Goal: Information Seeking & Learning: Learn about a topic

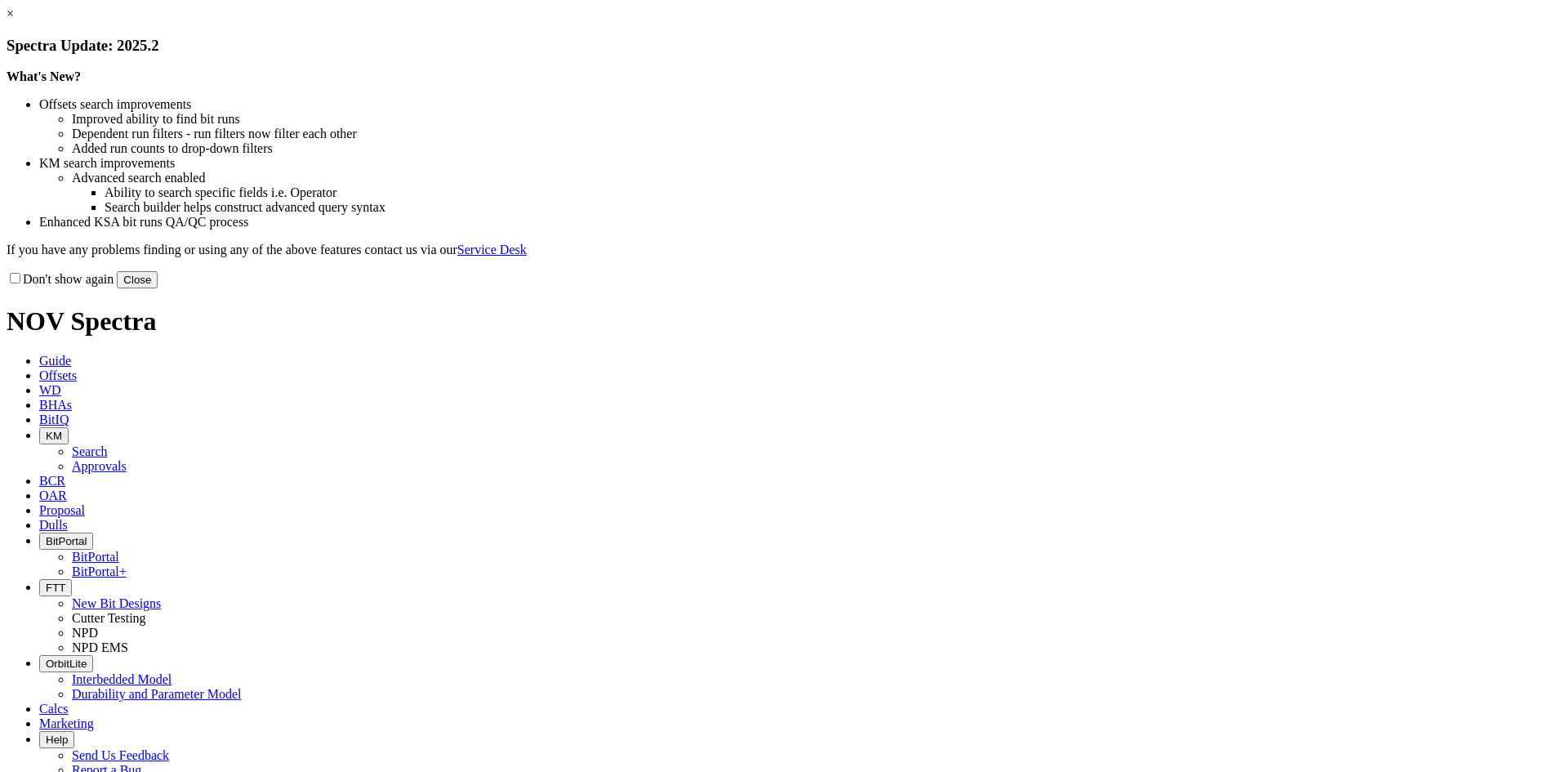
click at [158, 288] on button "Close" at bounding box center [137, 279] width 41 height 17
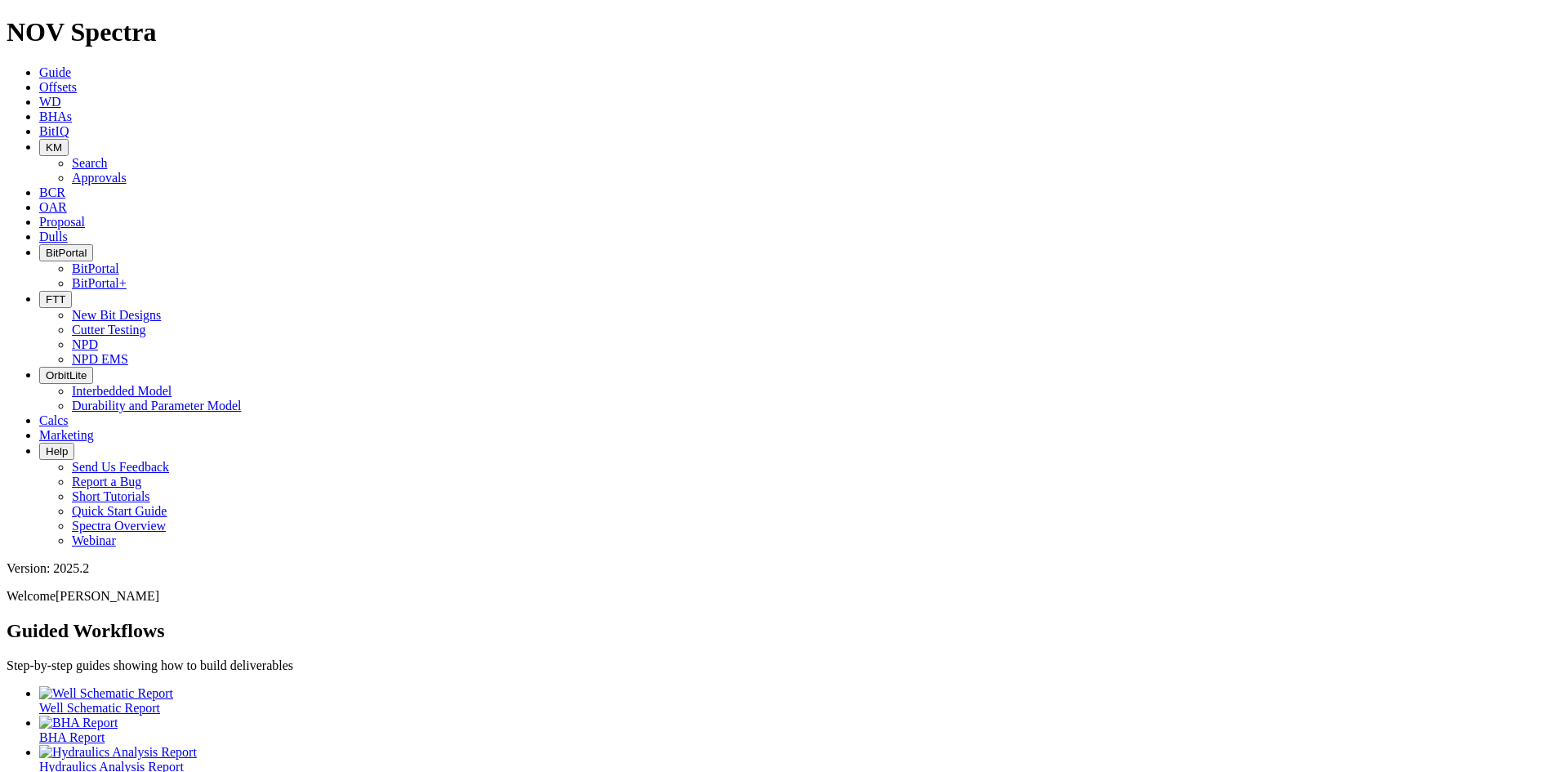
click at [86, 247] on span "BitPortal" at bounding box center [66, 253] width 41 height 12
click at [120, 262] on link "BitPortal" at bounding box center [96, 268] width 47 height 14
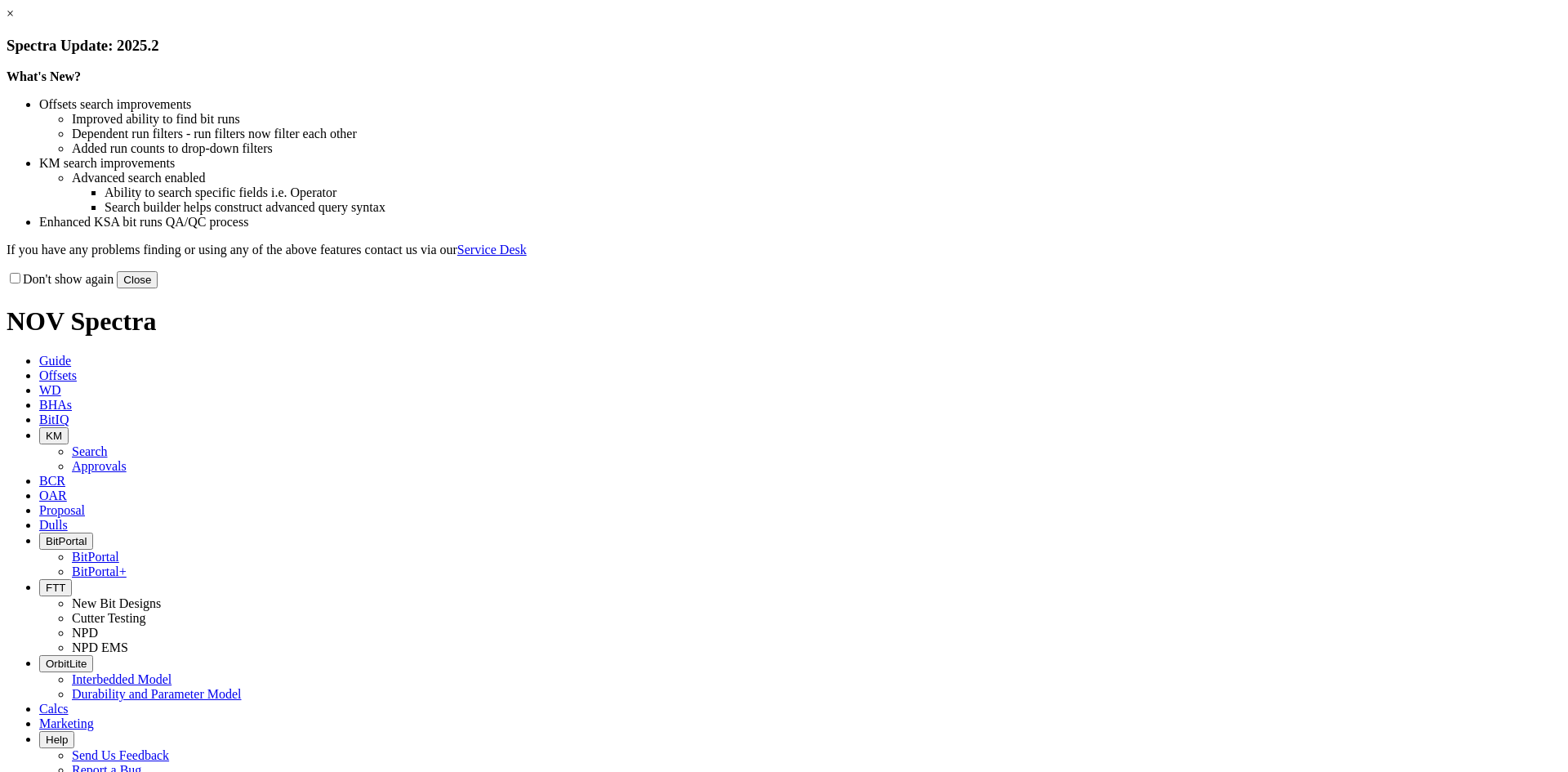
click at [158, 288] on button "Close" at bounding box center [137, 279] width 41 height 17
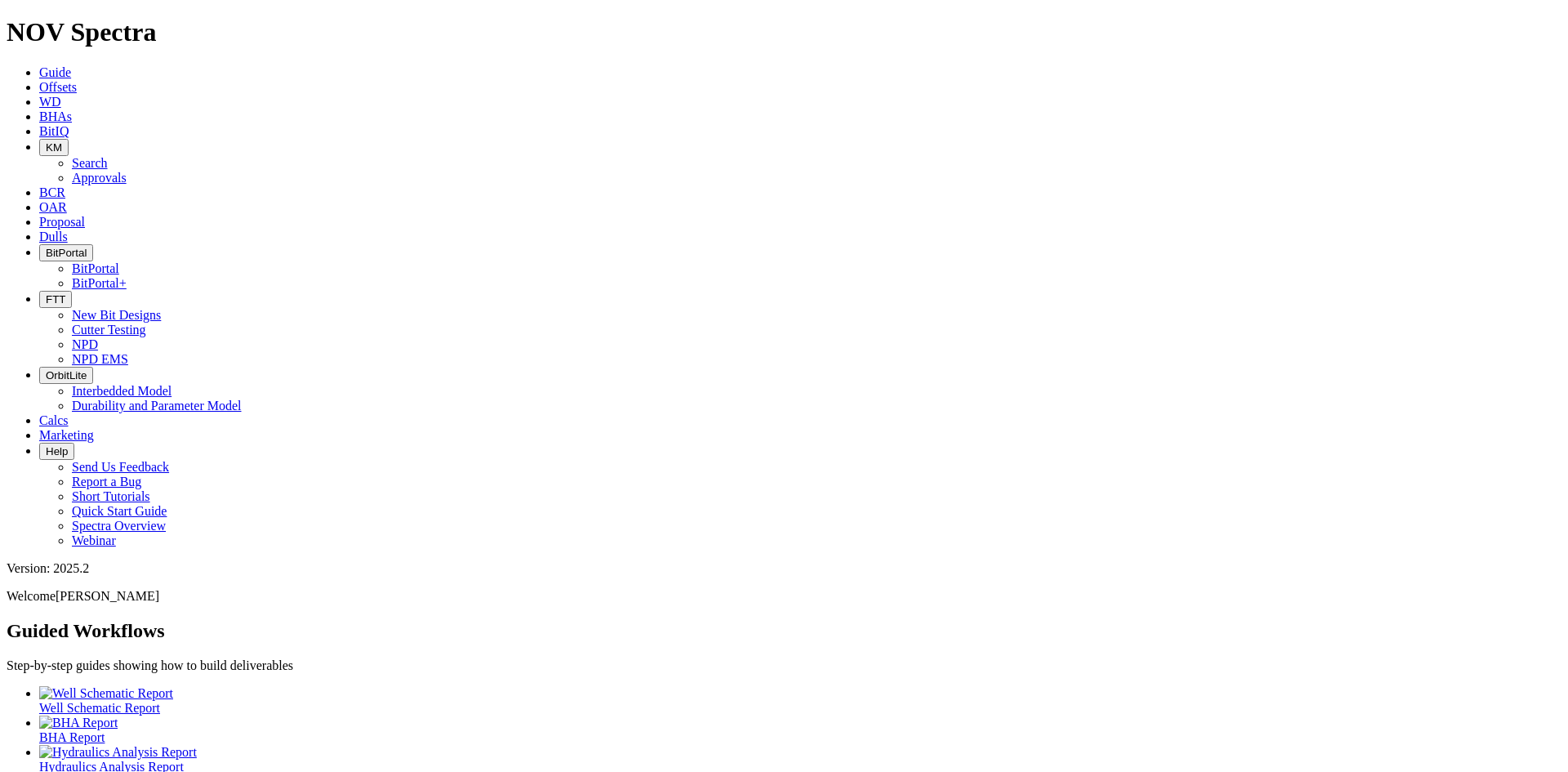
click at [66, 293] on span "FTT" at bounding box center [56, 299] width 20 height 12
click at [46, 247] on icon "button" at bounding box center [46, 253] width 0 height 12
click at [120, 262] on link "BitPortal" at bounding box center [96, 268] width 47 height 14
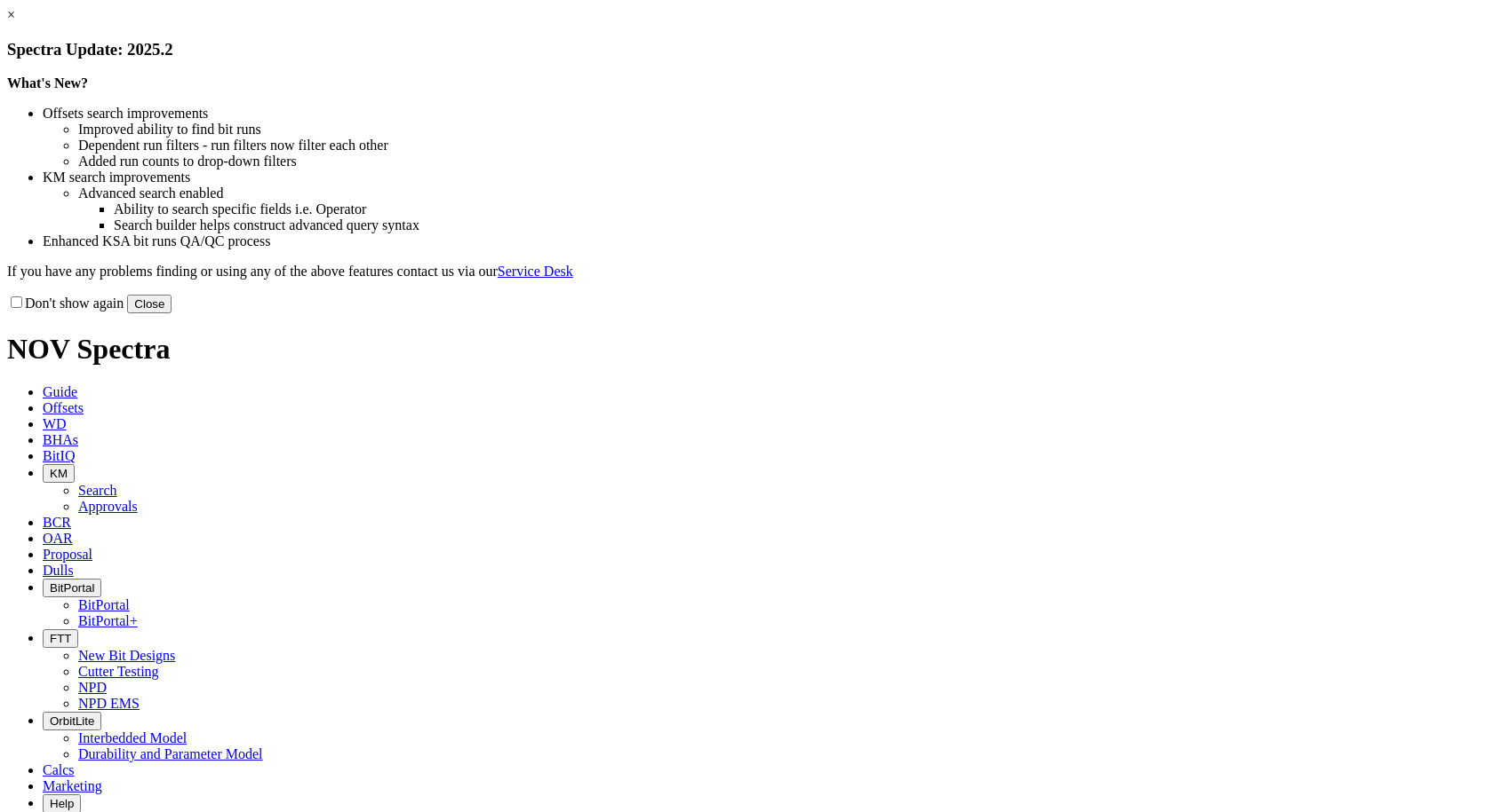
drag, startPoint x: 1117, startPoint y: 492, endPoint x: 1007, endPoint y: 393, distance: 148.0
click at [172, 313] on button "Close" at bounding box center [149, 303] width 44 height 19
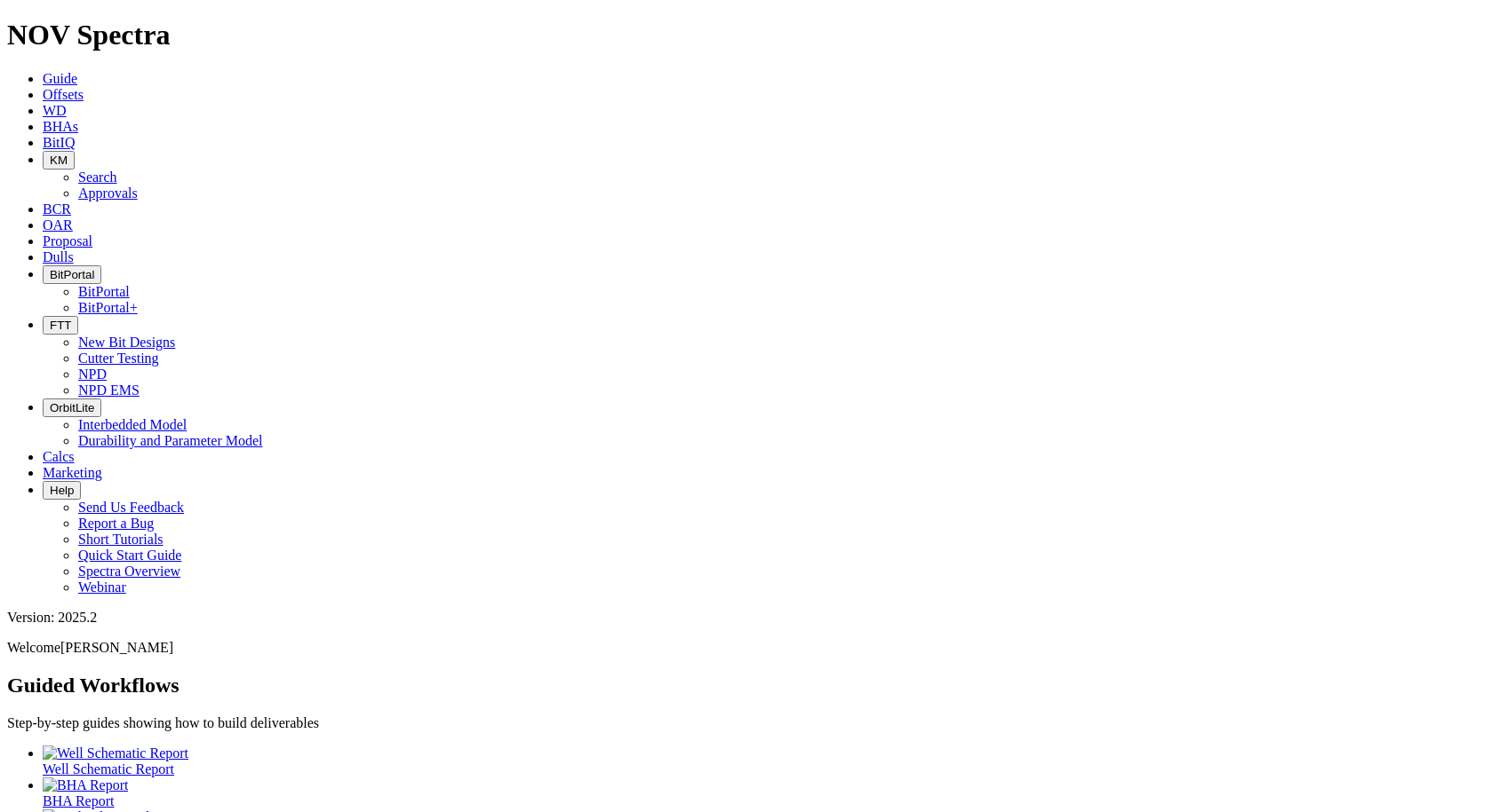
click at [68, 154] on span "KM" at bounding box center [59, 160] width 18 height 14
click at [117, 170] on link "Search" at bounding box center [98, 177] width 39 height 15
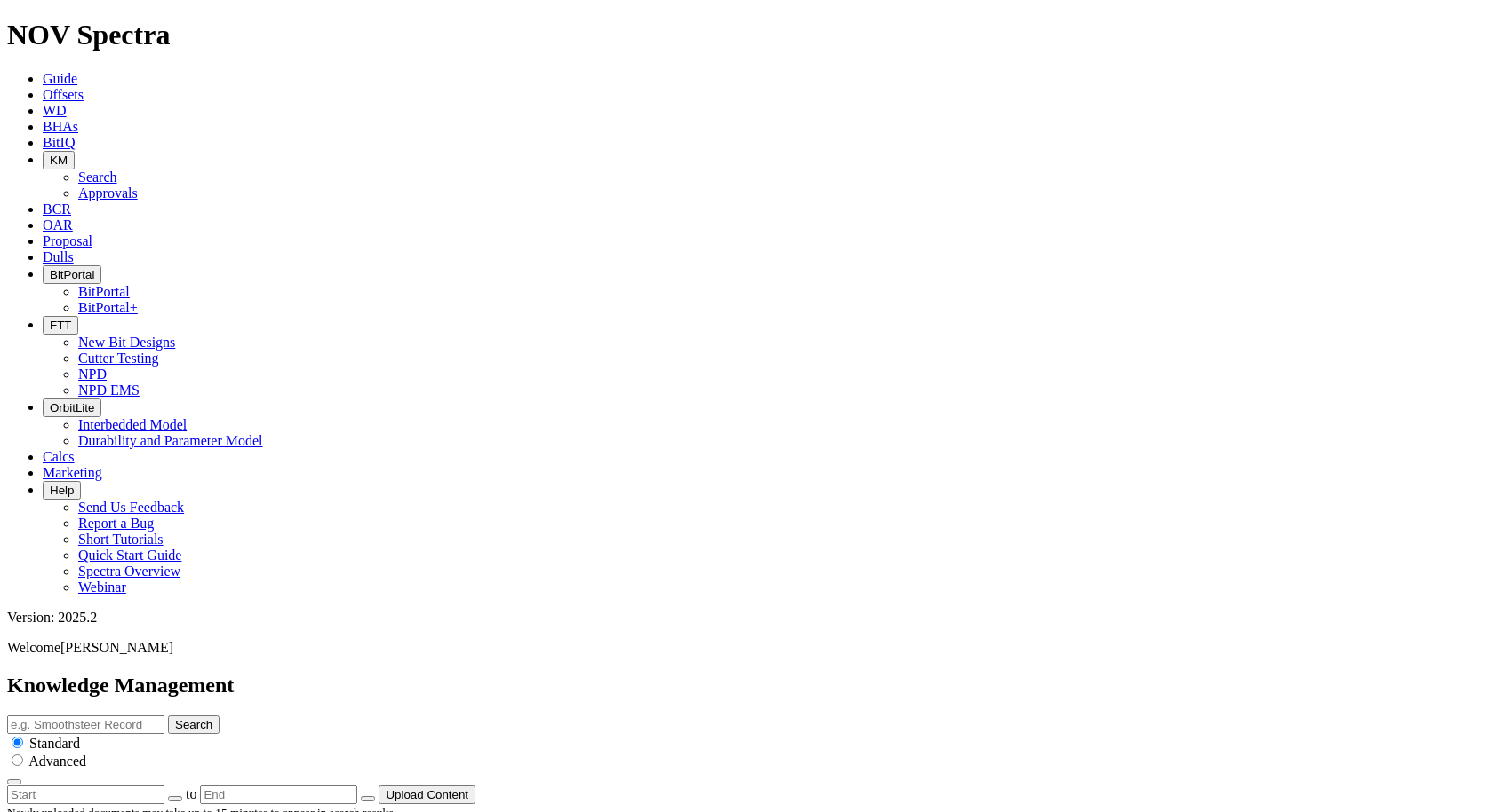
click at [164, 715] on input "text" at bounding box center [86, 724] width 157 height 19
paste input "5323e701-140c-4bf5-9592-5fd0eb620f6d"
type input "5323e701-140c-4bf5-9592-5fd0eb620f6d"
click at [220, 715] on button "Search" at bounding box center [193, 724] width 52 height 19
click at [164, 715] on input "5323e701-140c-4bf5-9592-5fd0eb620f6d" at bounding box center [86, 724] width 157 height 19
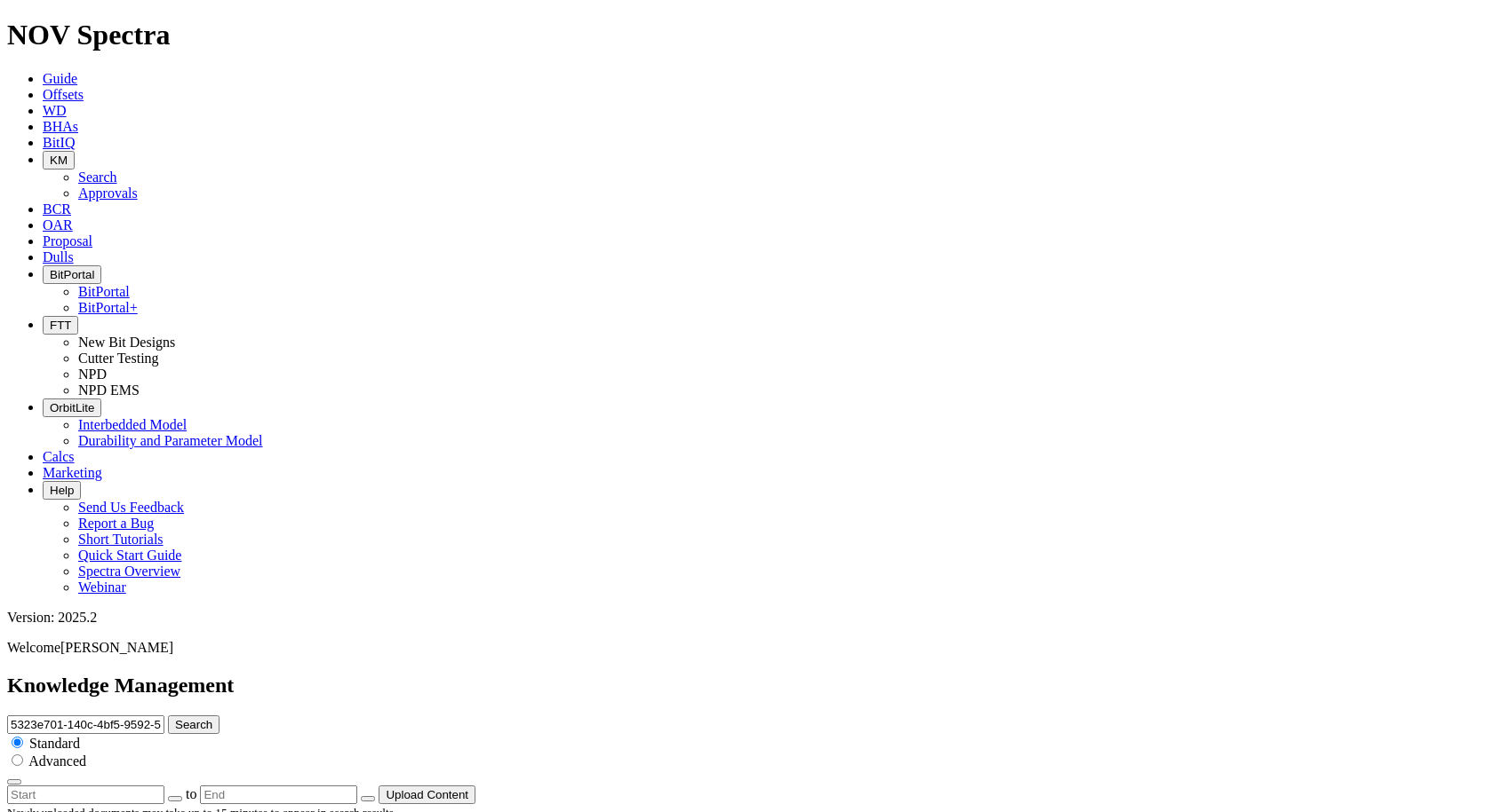
paste input "BH-0295"
type input "BH-0295"
click at [220, 715] on button "Search" at bounding box center [193, 724] width 52 height 19
drag, startPoint x: 734, startPoint y: 89, endPoint x: 521, endPoint y: 108, distance: 213.8
click at [521, 674] on div "Knowledge Management BH-0295 Search Standard Advanced to Upload Content" at bounding box center [746, 739] width 1479 height 131
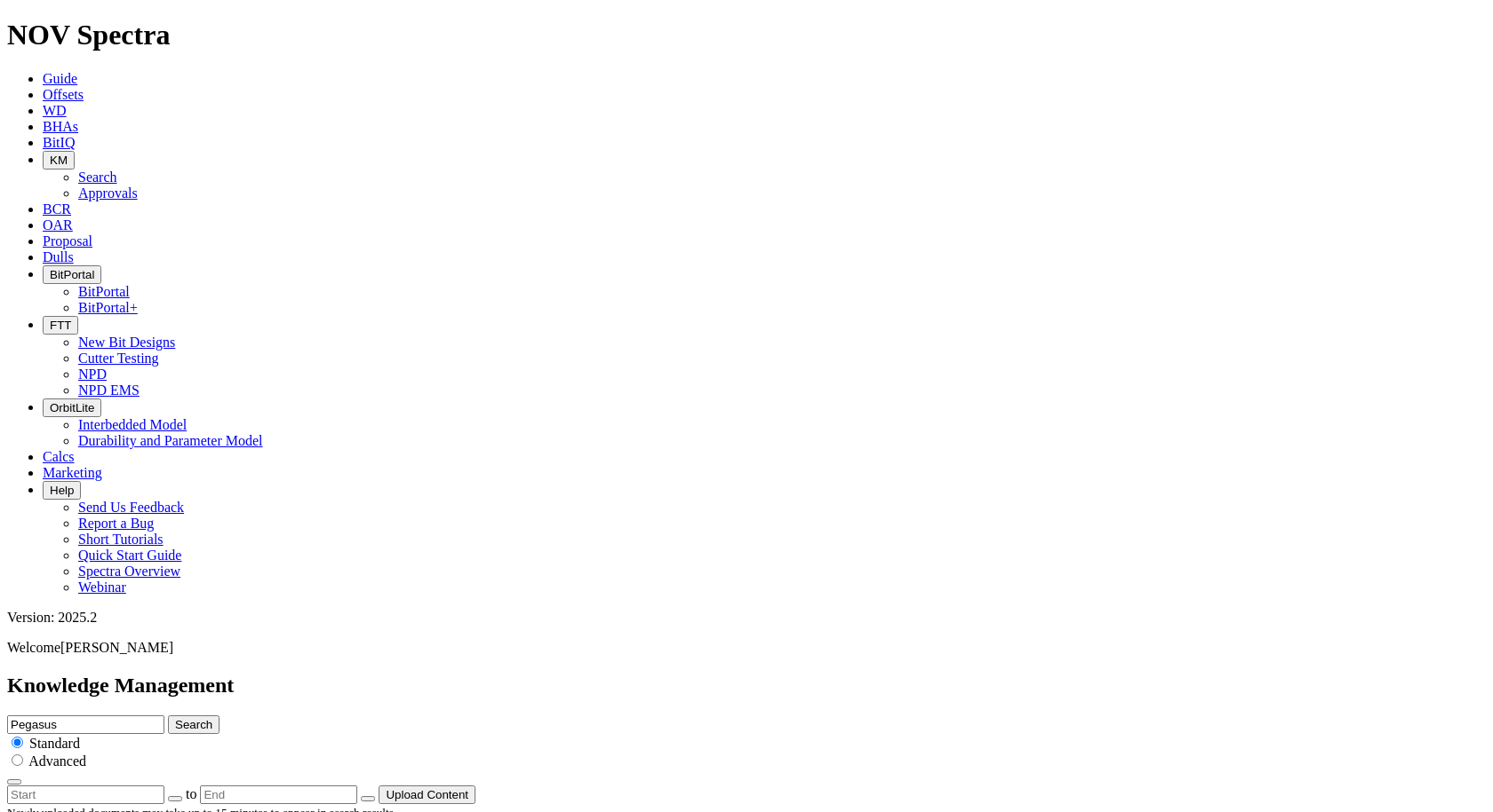
type input "Pegasus"
click at [168, 715] on button "Search" at bounding box center [193, 724] width 52 height 19
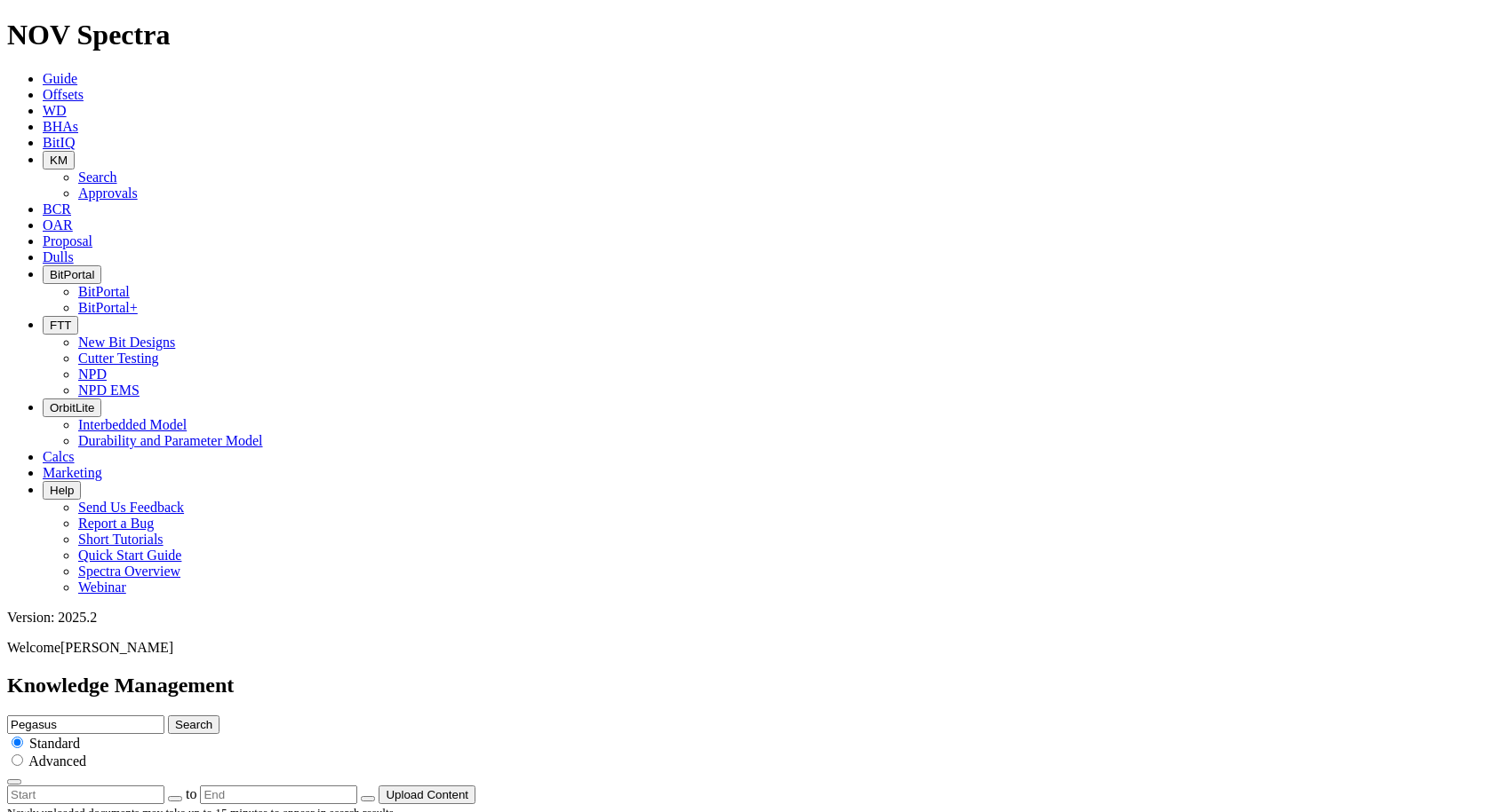
scroll to position [2520, 0]
drag, startPoint x: 324, startPoint y: 226, endPoint x: 337, endPoint y: 226, distance: 13.0
drag, startPoint x: 528, startPoint y: 215, endPoint x: 88, endPoint y: 210, distance: 440.0
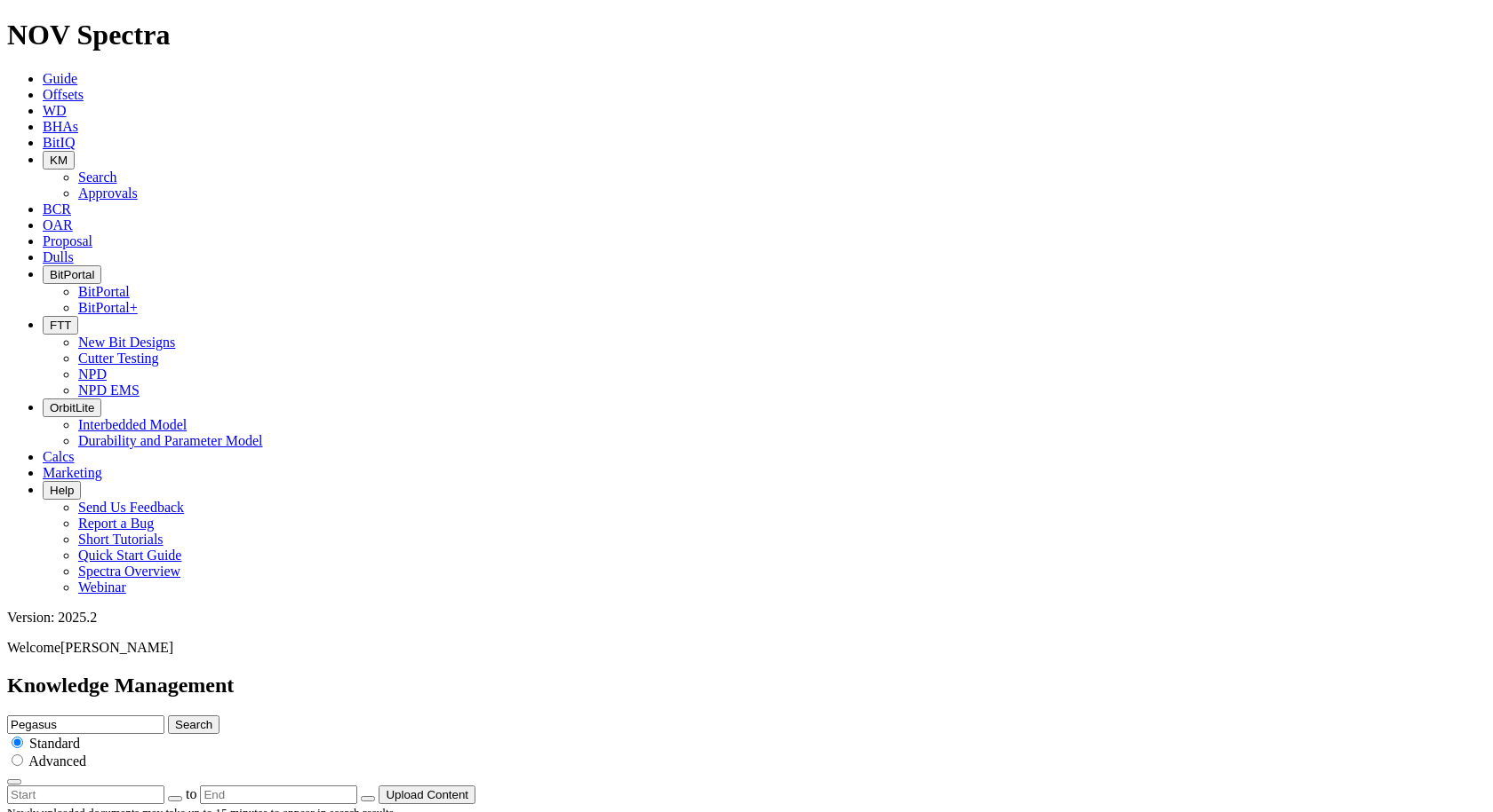
drag, startPoint x: 79, startPoint y: 209, endPoint x: 525, endPoint y: 211, distance: 446.0
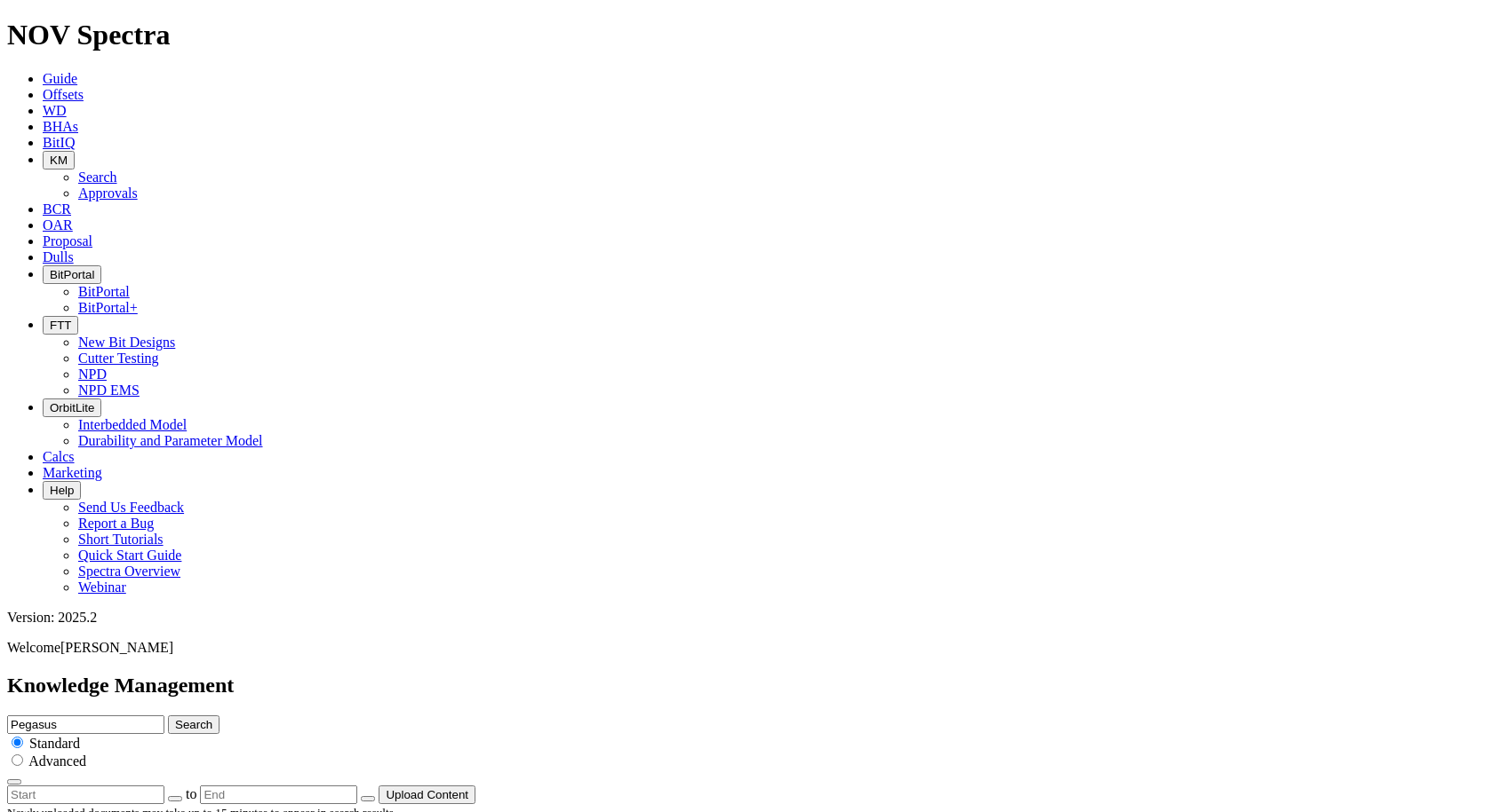
copy div "NOV RH Pakistan - 8.5in P63_Soho-1_Performance Summary"
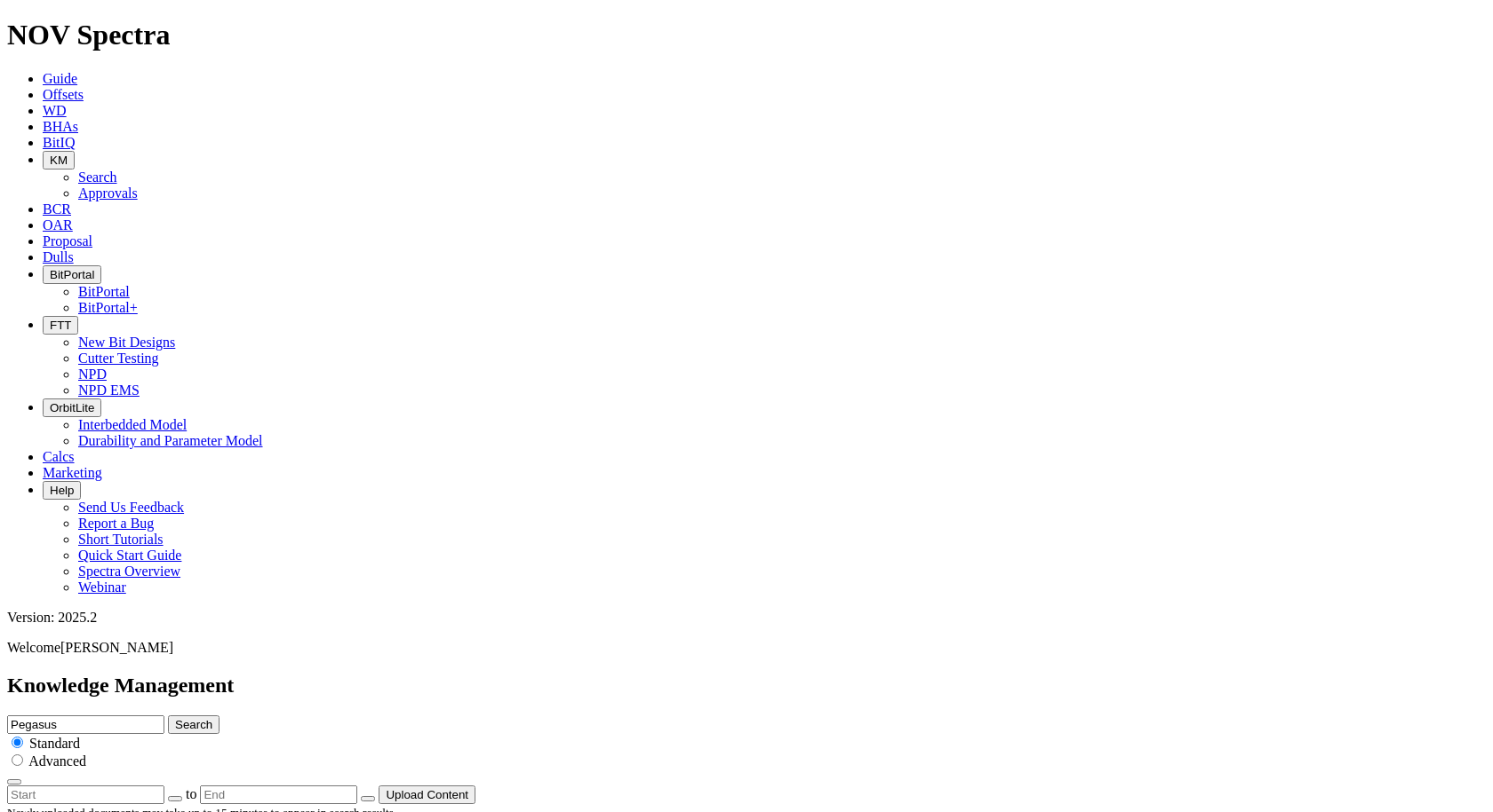
drag, startPoint x: 470, startPoint y: 306, endPoint x: 447, endPoint y: 282, distance: 33.2
drag, startPoint x: 392, startPoint y: 266, endPoint x: 263, endPoint y: 278, distance: 129.6
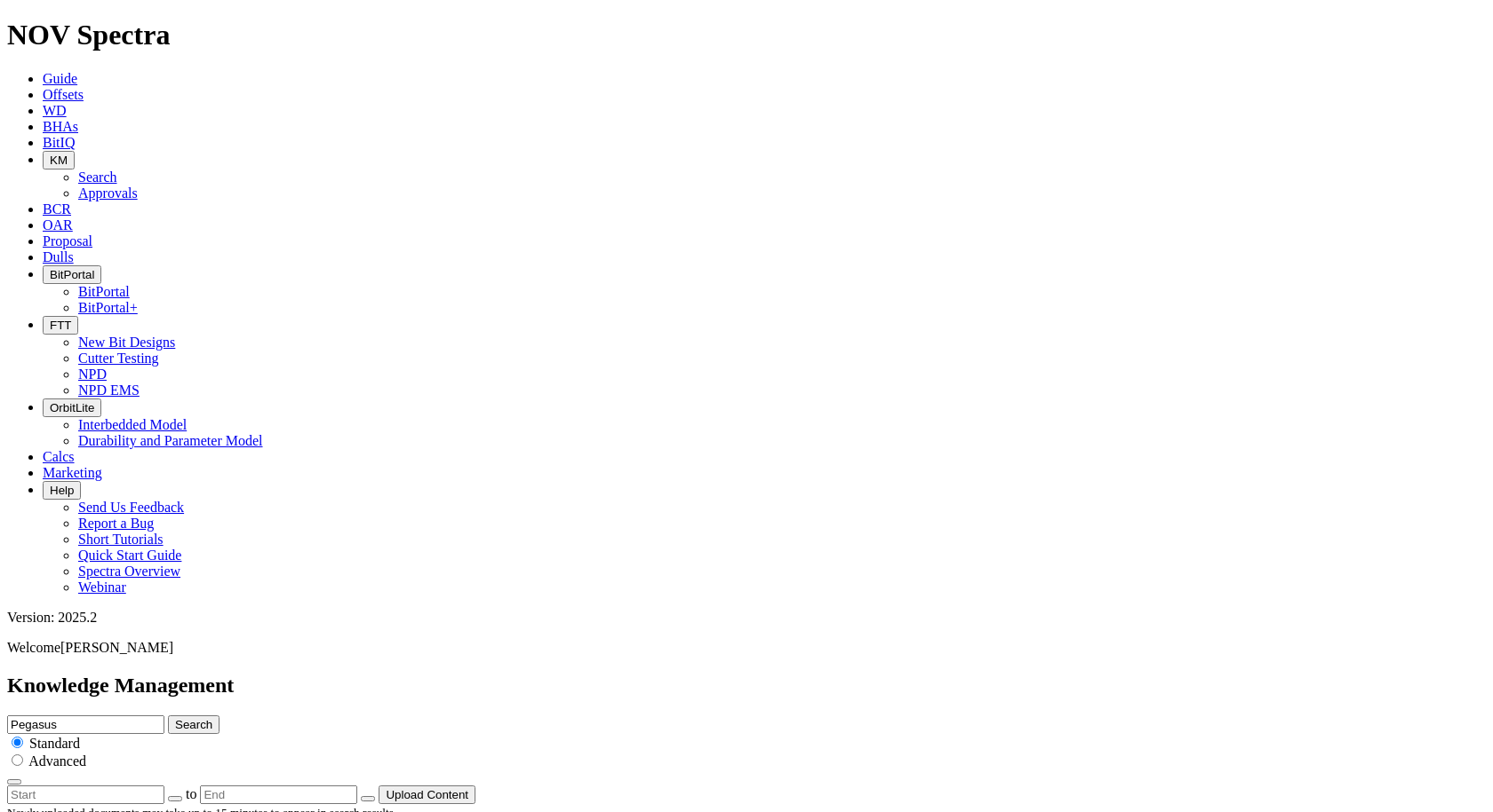
drag, startPoint x: 418, startPoint y: 378, endPoint x: 83, endPoint y: 375, distance: 335.0
copy h4 "12.25 E1439 A289069 Performance Summary"
click at [175, 799] on icon "button" at bounding box center [175, 799] width 0 height 0
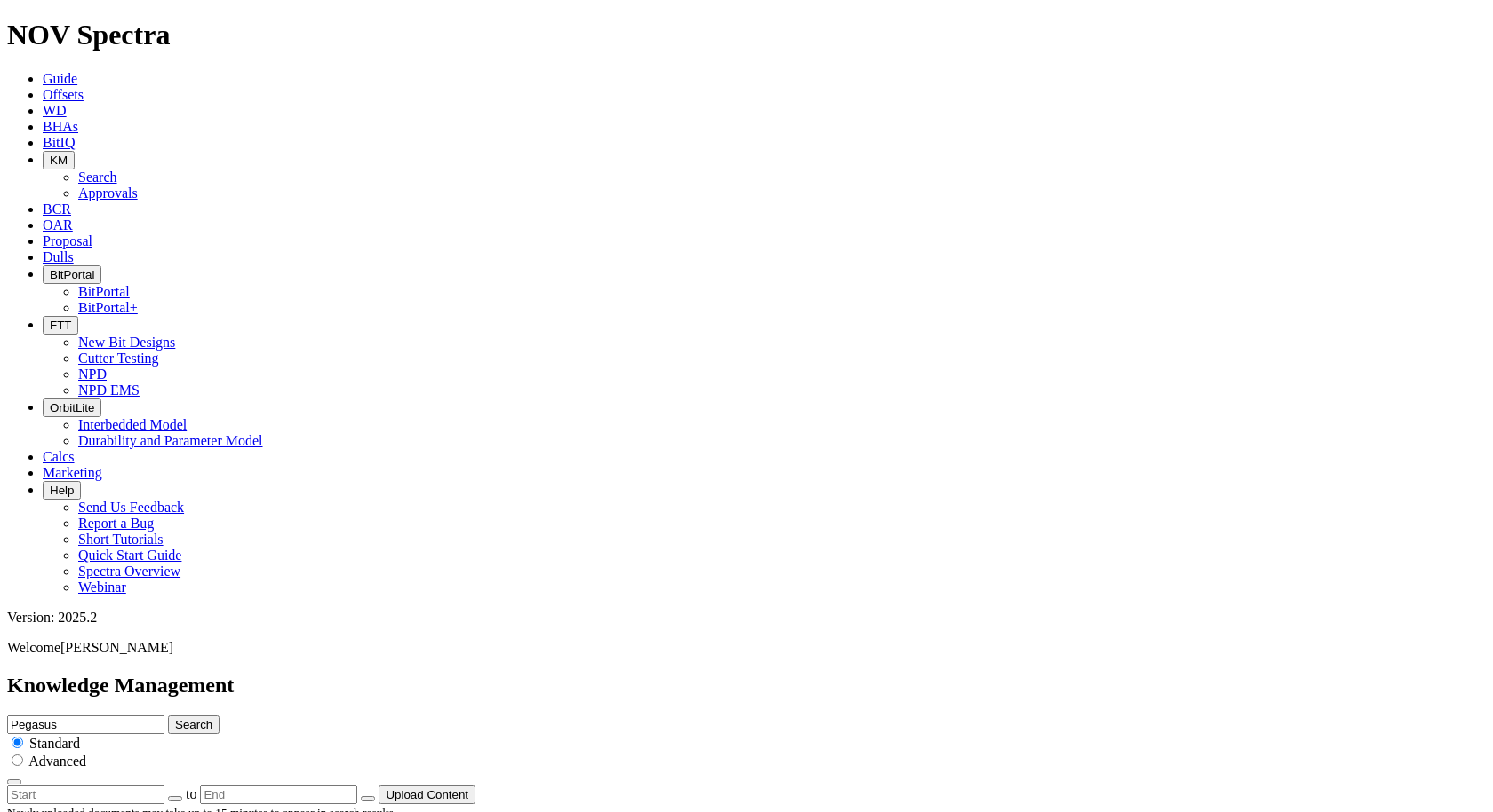
drag, startPoint x: 1187, startPoint y: 165, endPoint x: 1221, endPoint y: 135, distance: 45.3
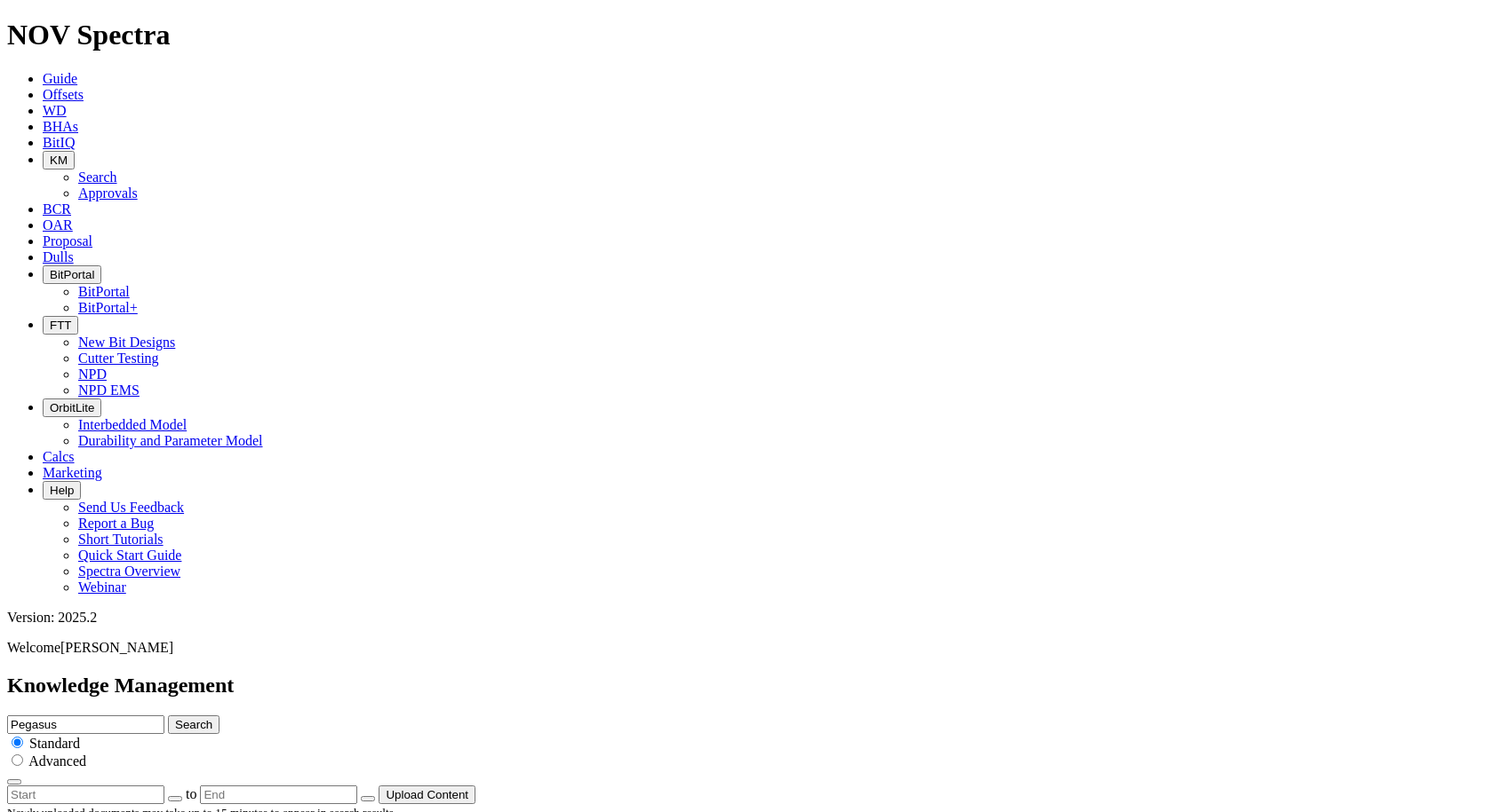
type input "01/05/2024"
click at [375, 797] on button "button" at bounding box center [368, 799] width 14 height 5
type input "05/09/2025"
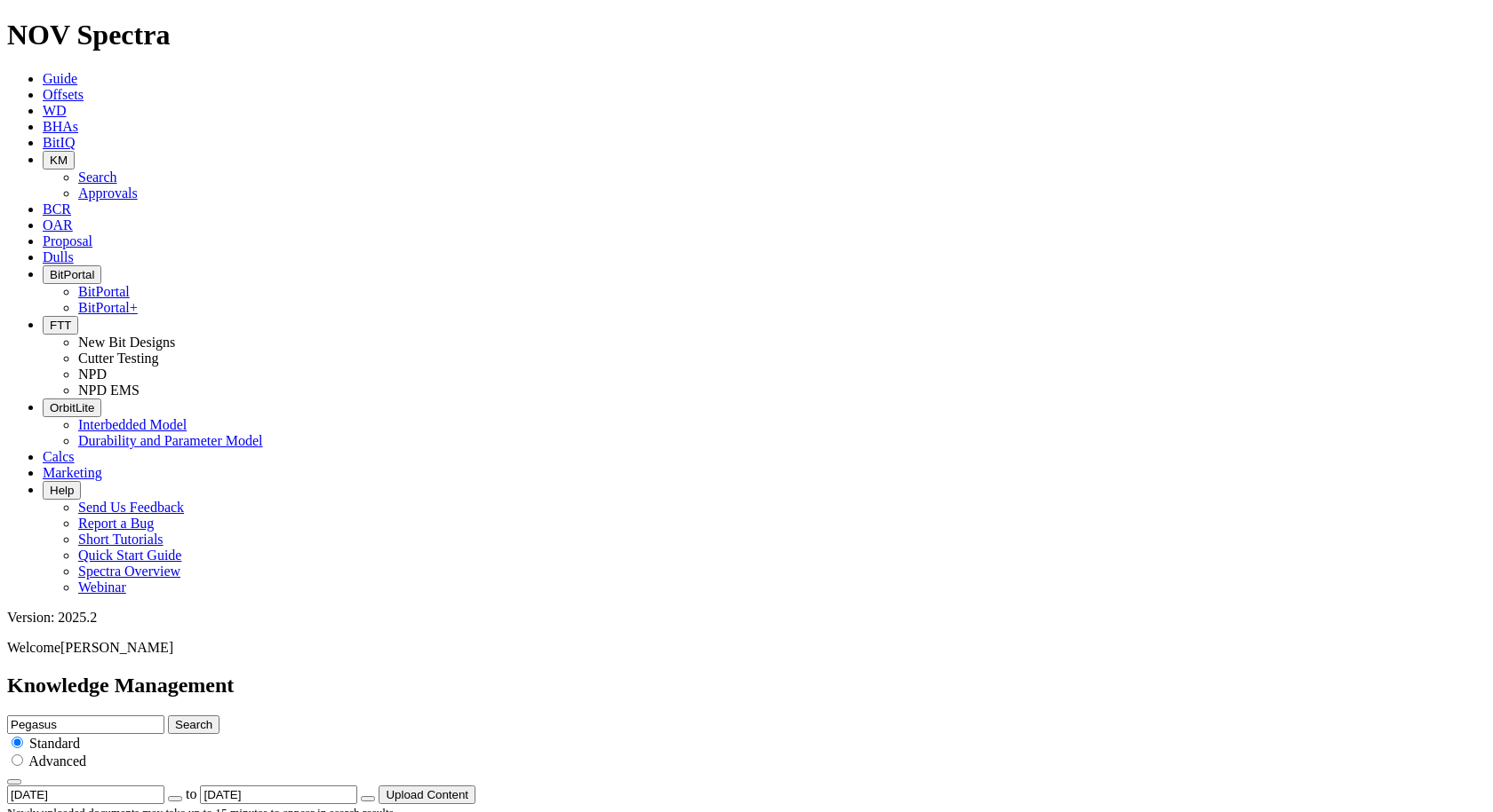
click at [220, 715] on button "Search" at bounding box center [193, 724] width 52 height 19
click at [164, 715] on input "Pegasus" at bounding box center [86, 724] width 157 height 19
type input "Pegasus summary"
click at [168, 715] on button "Search" at bounding box center [193, 724] width 52 height 19
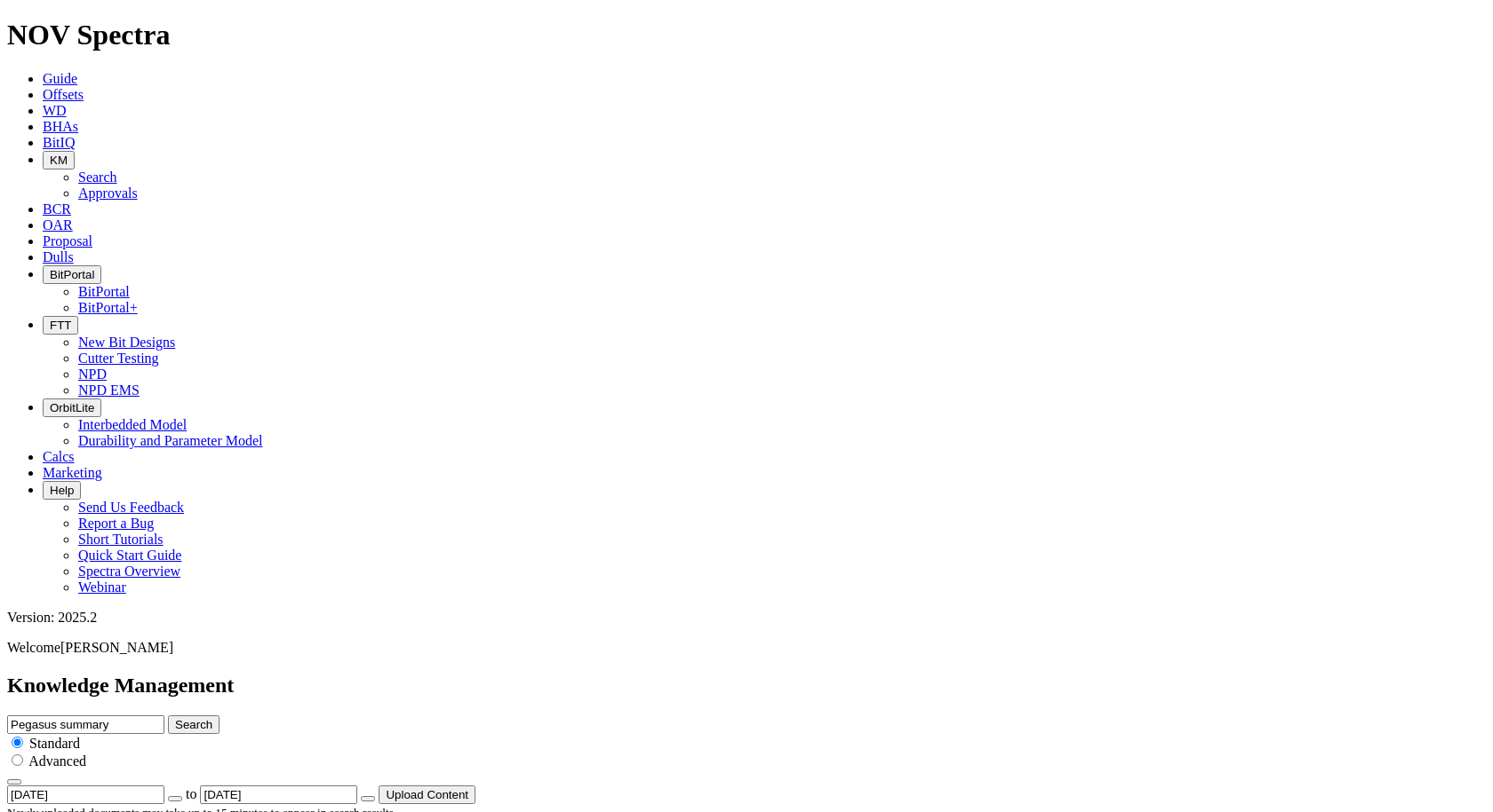
click at [220, 715] on button "Search" at bounding box center [193, 724] width 52 height 19
click at [175, 799] on icon "button" at bounding box center [175, 799] width 0 height 0
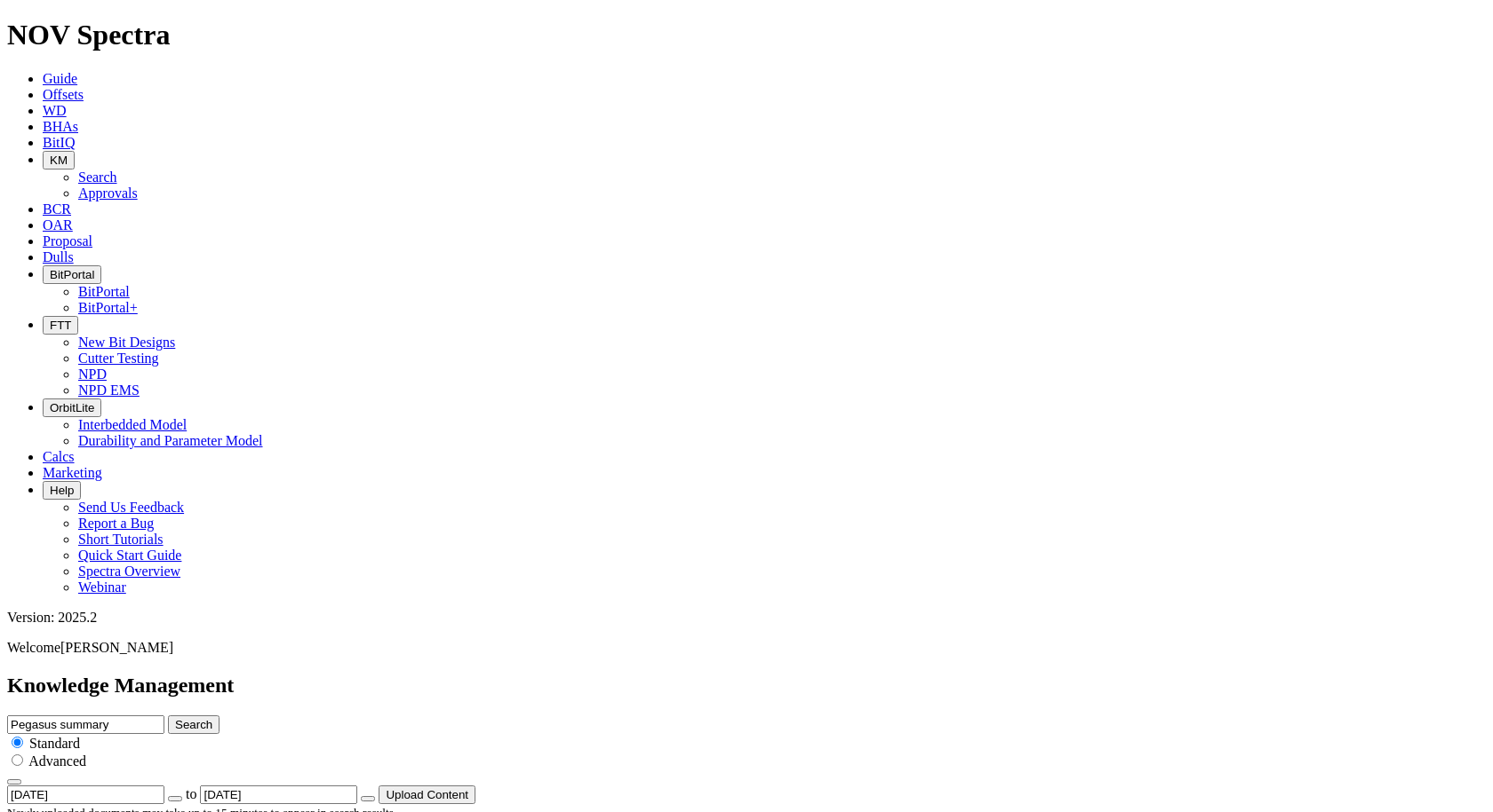
type input "01/01/2024"
click at [220, 715] on button "Search" at bounding box center [193, 724] width 52 height 19
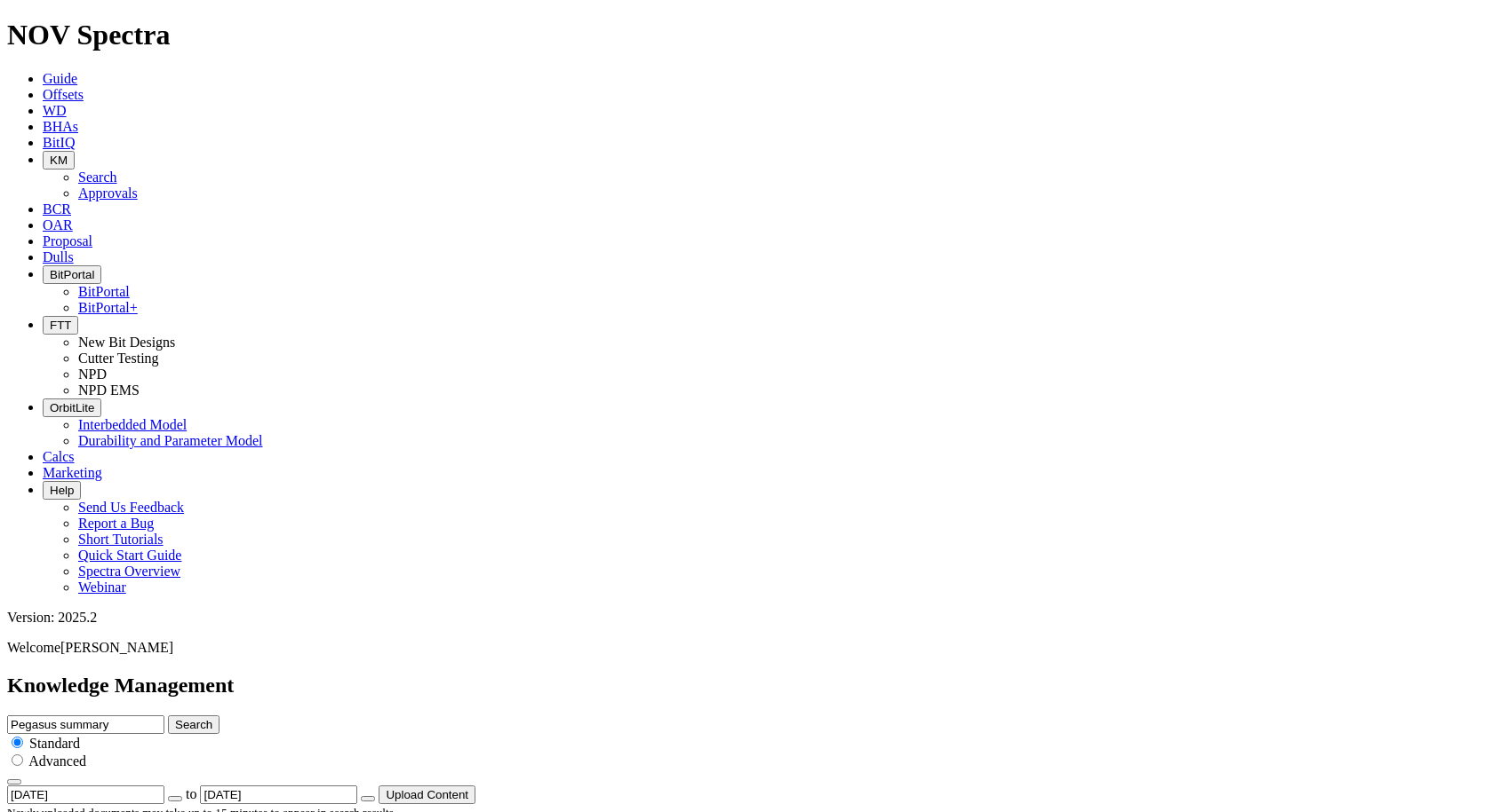
drag, startPoint x: 396, startPoint y: 456, endPoint x: 388, endPoint y: 465, distance: 12.0
drag, startPoint x: 148, startPoint y: 473, endPoint x: 362, endPoint y: 473, distance: 214.0
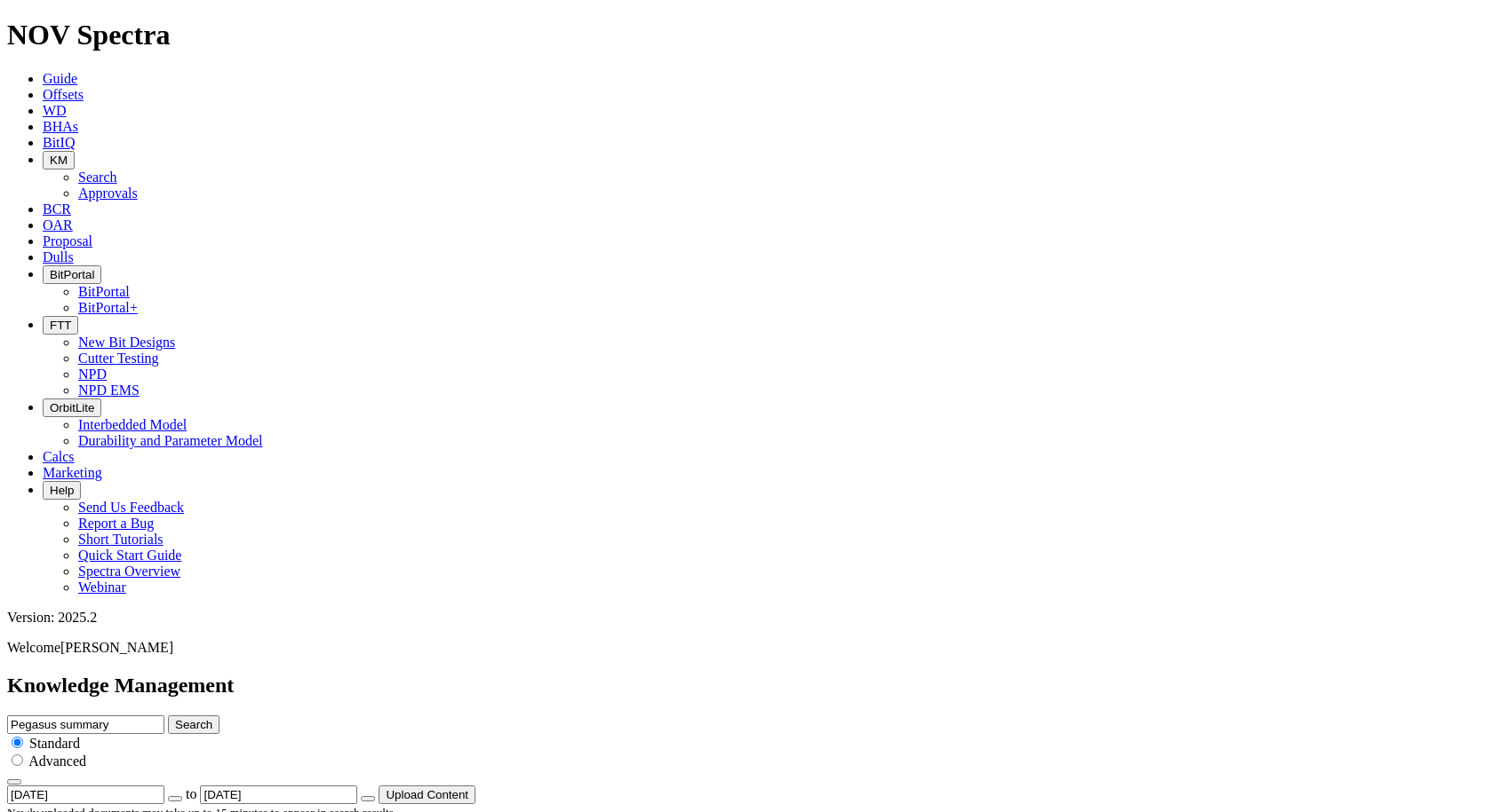
copy p "APAC-China 12 1/4” P66 Run Summar"
click at [75, 151] on button "KM" at bounding box center [58, 160] width 32 height 19
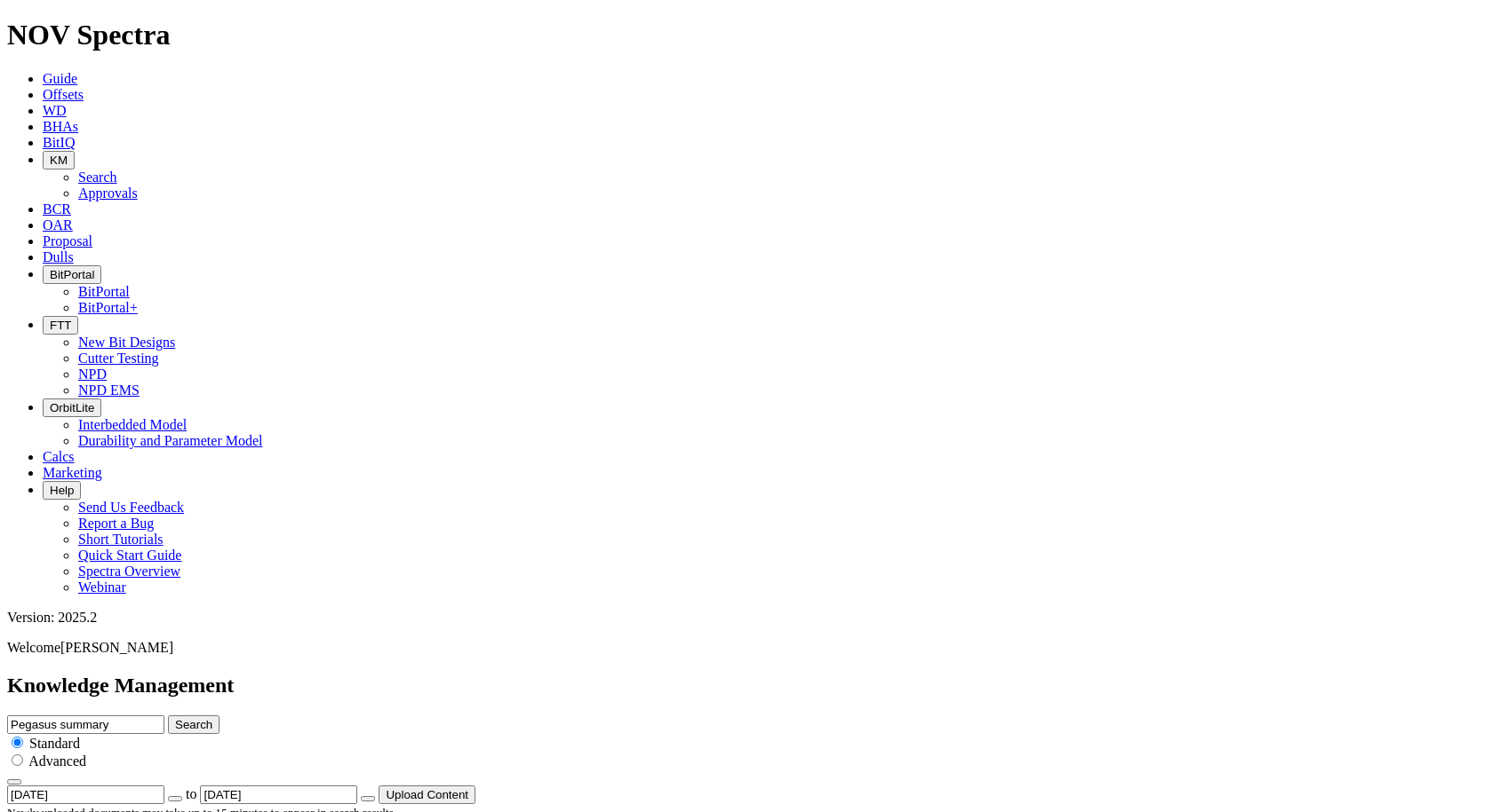
click at [117, 170] on link "Search" at bounding box center [98, 177] width 39 height 15
click at [50, 268] on icon "button" at bounding box center [50, 275] width 0 height 14
drag, startPoint x: 681, startPoint y: 107, endPoint x: 668, endPoint y: 98, distance: 15.8
click at [50, 154] on icon "button" at bounding box center [50, 160] width 0 height 14
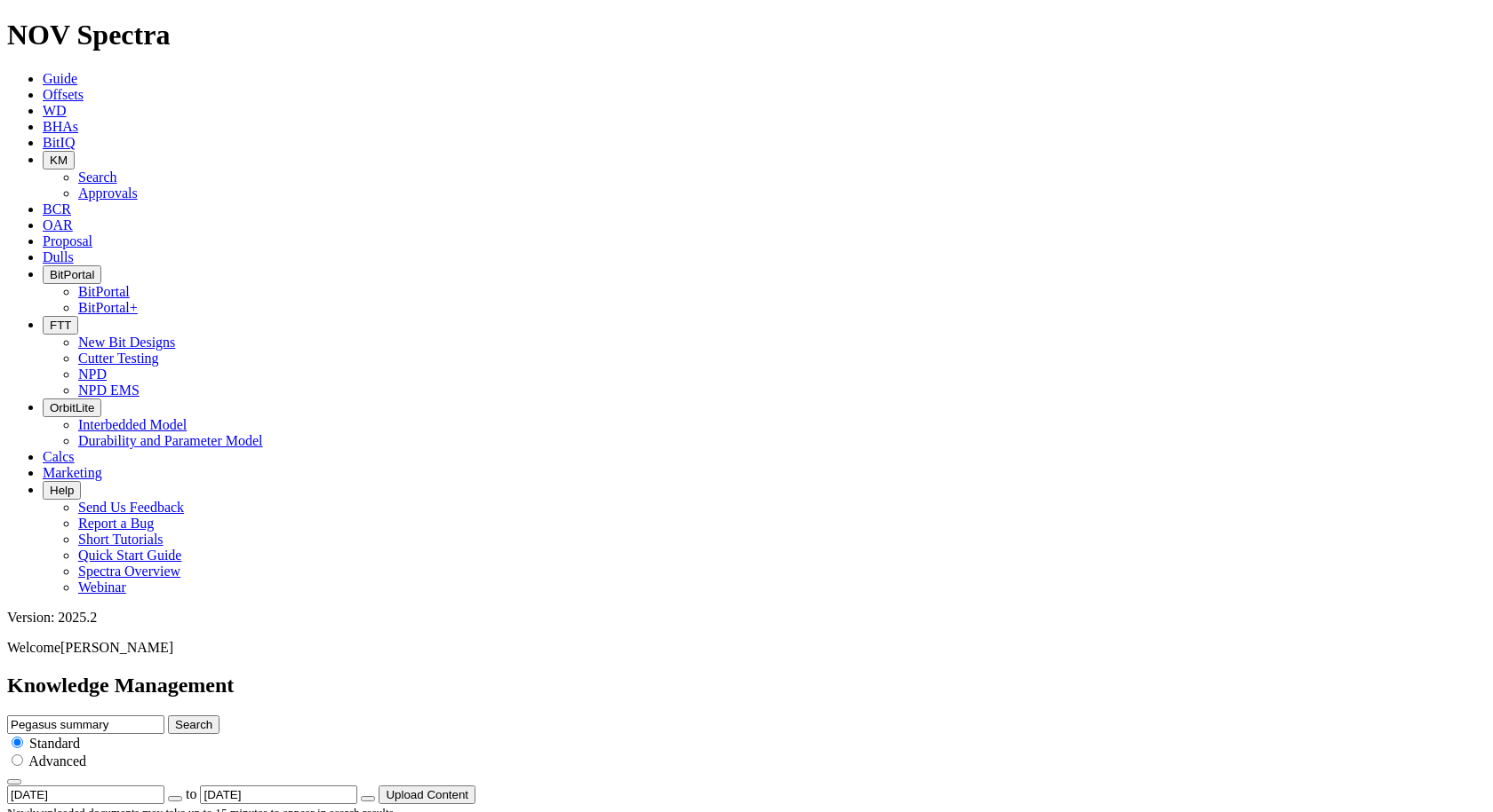
click at [117, 170] on link "Search" at bounding box center [98, 177] width 39 height 15
click at [375, 797] on button "button" at bounding box center [368, 799] width 14 height 5
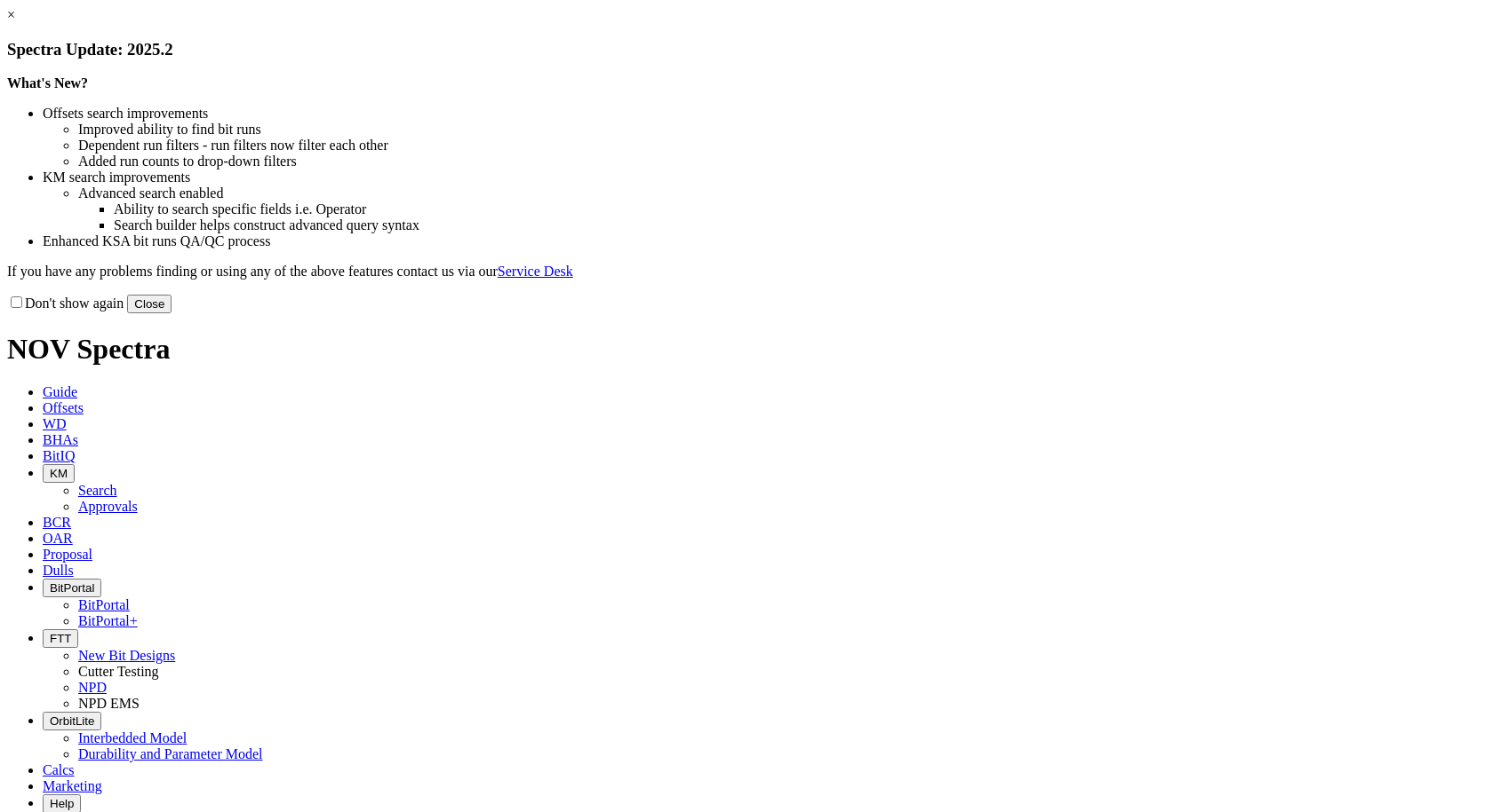
click at [172, 313] on button "Close" at bounding box center [149, 303] width 44 height 19
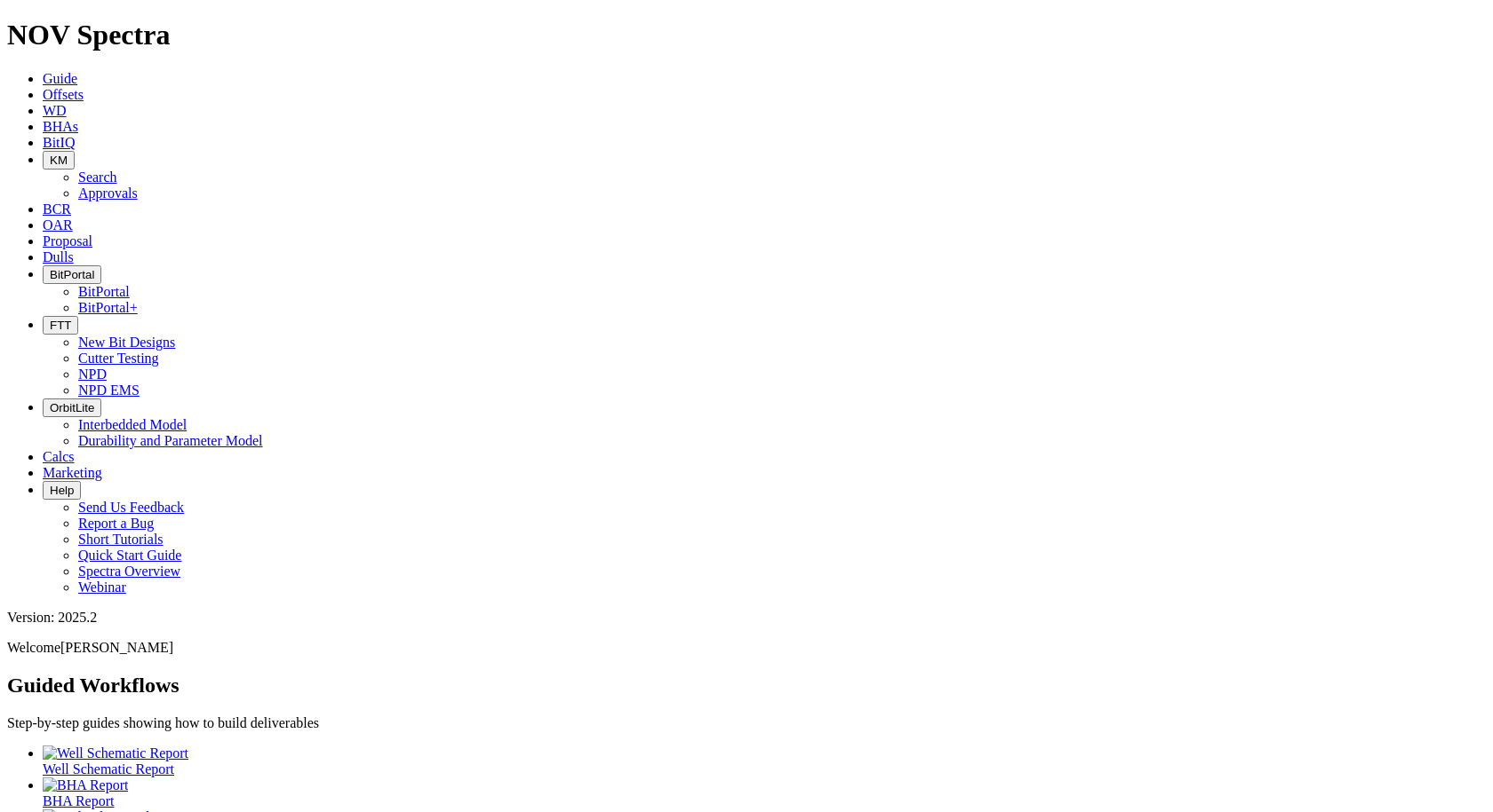
click at [71, 201] on link "BCR" at bounding box center [56, 209] width 28 height 15
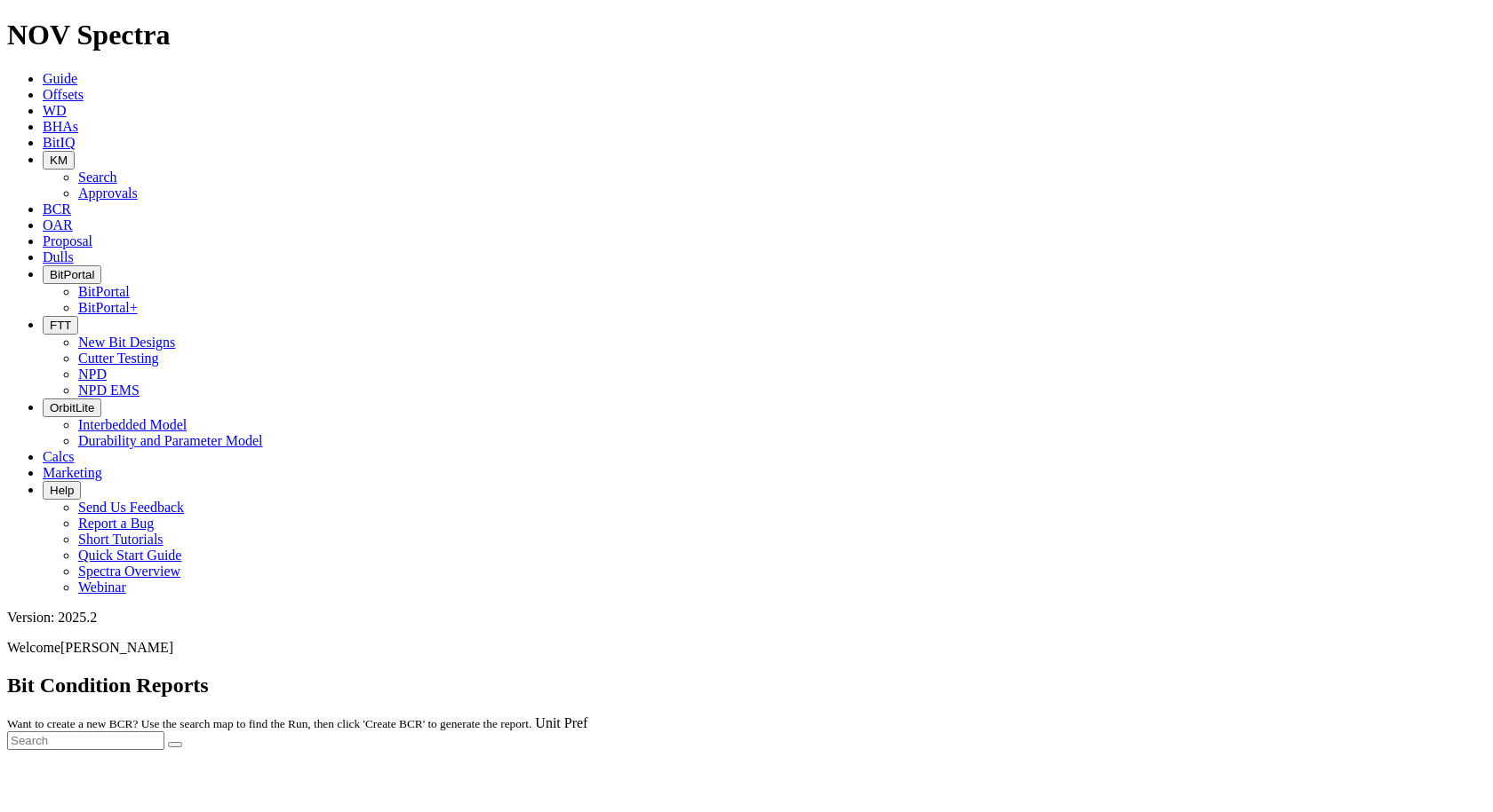
click at [515, 19] on body "Spectra is built to be used with Google Chrome. Please switch browsers. NOV Spe…" at bounding box center [746, 384] width 1479 height 731
click at [50, 154] on icon "button" at bounding box center [50, 160] width 0 height 14
click at [117, 170] on link "Search" at bounding box center [98, 177] width 39 height 15
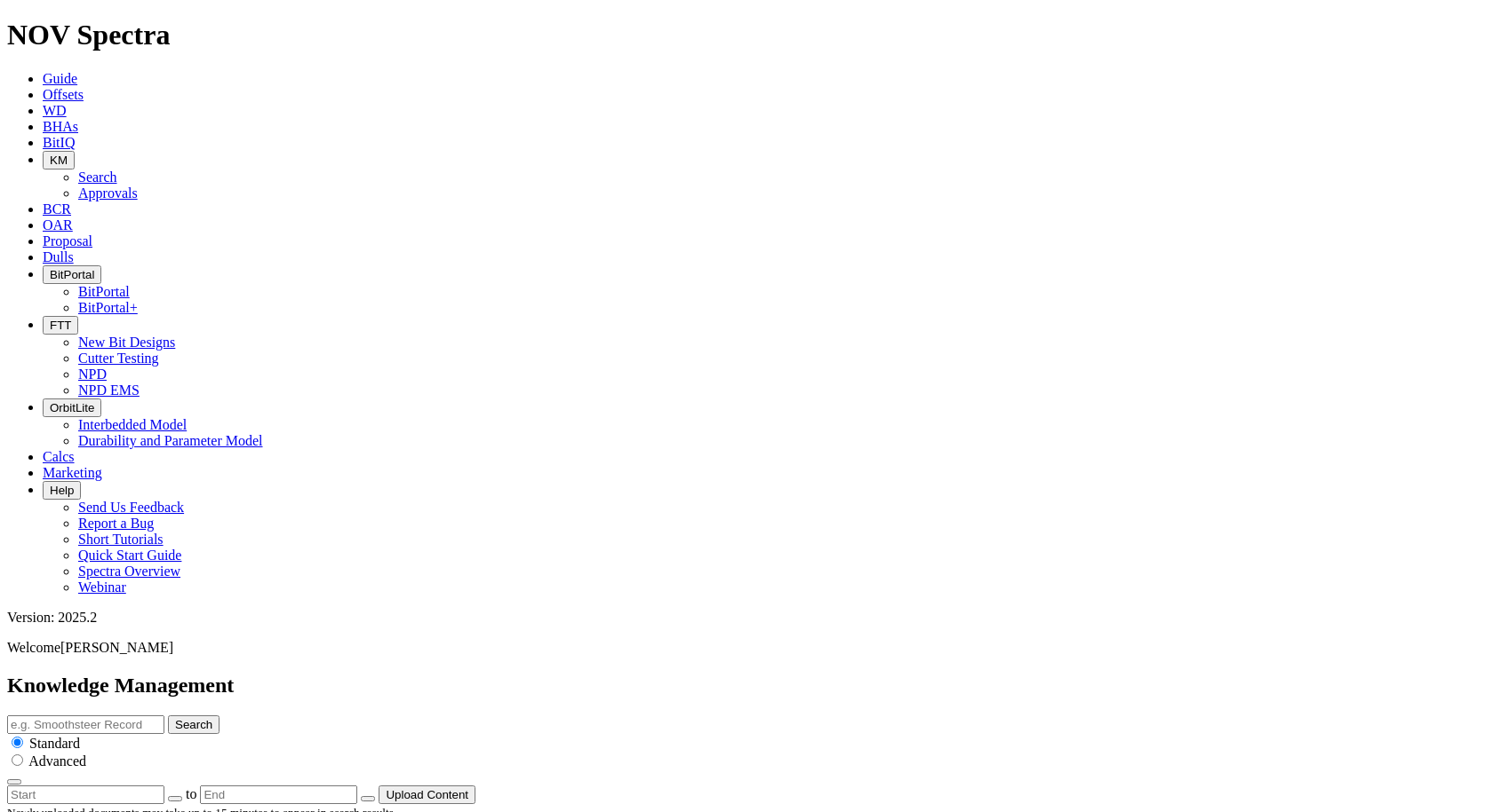
click at [164, 715] on input "text" at bounding box center [86, 724] width 157 height 19
type input "Pegasus Performance Summary"
click at [168, 715] on button "Search" at bounding box center [193, 724] width 52 height 19
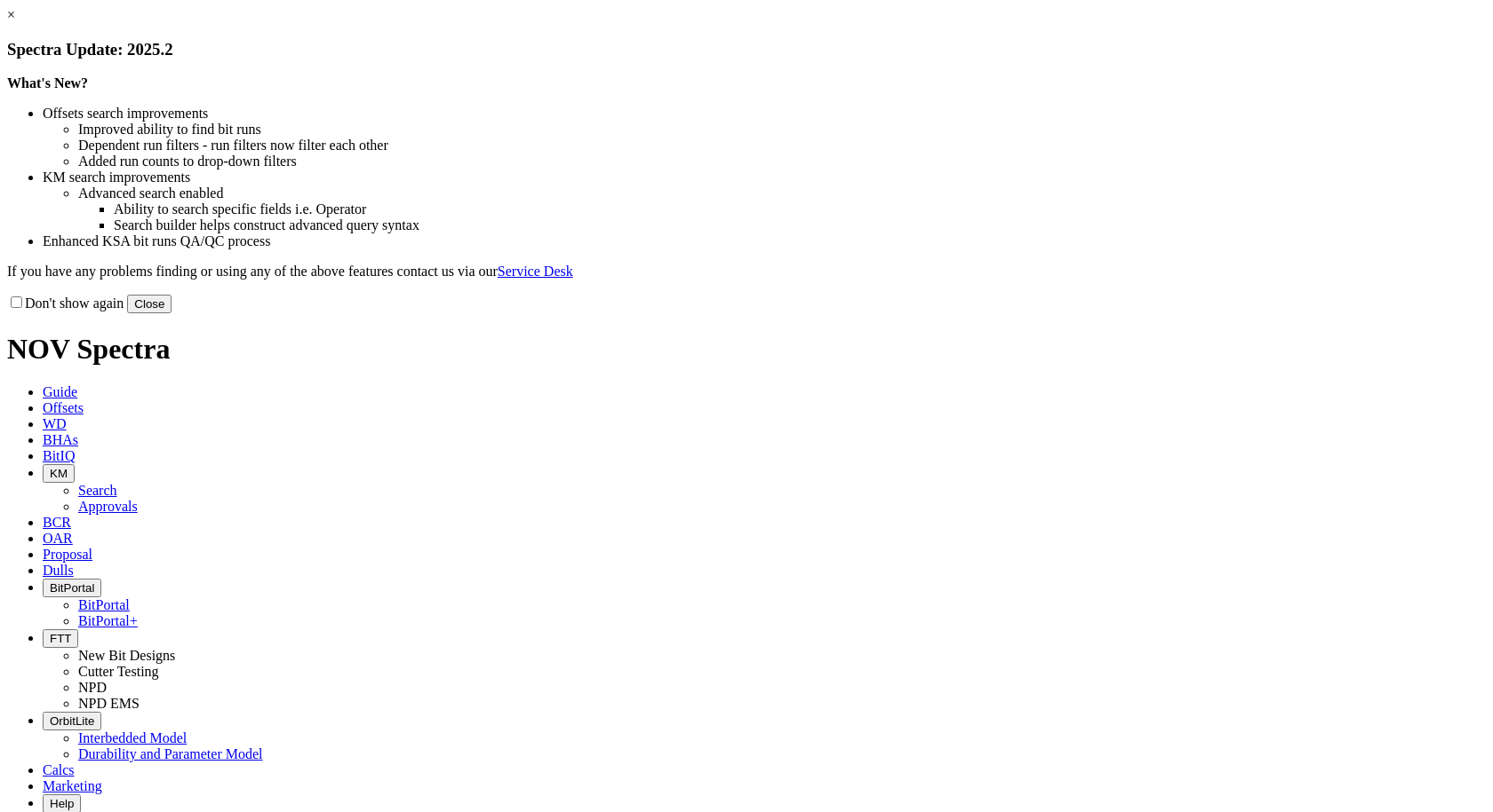
click at [1131, 313] on div "Don't show again Close" at bounding box center [746, 303] width 1479 height 20
click at [172, 313] on button "Close" at bounding box center [149, 303] width 44 height 19
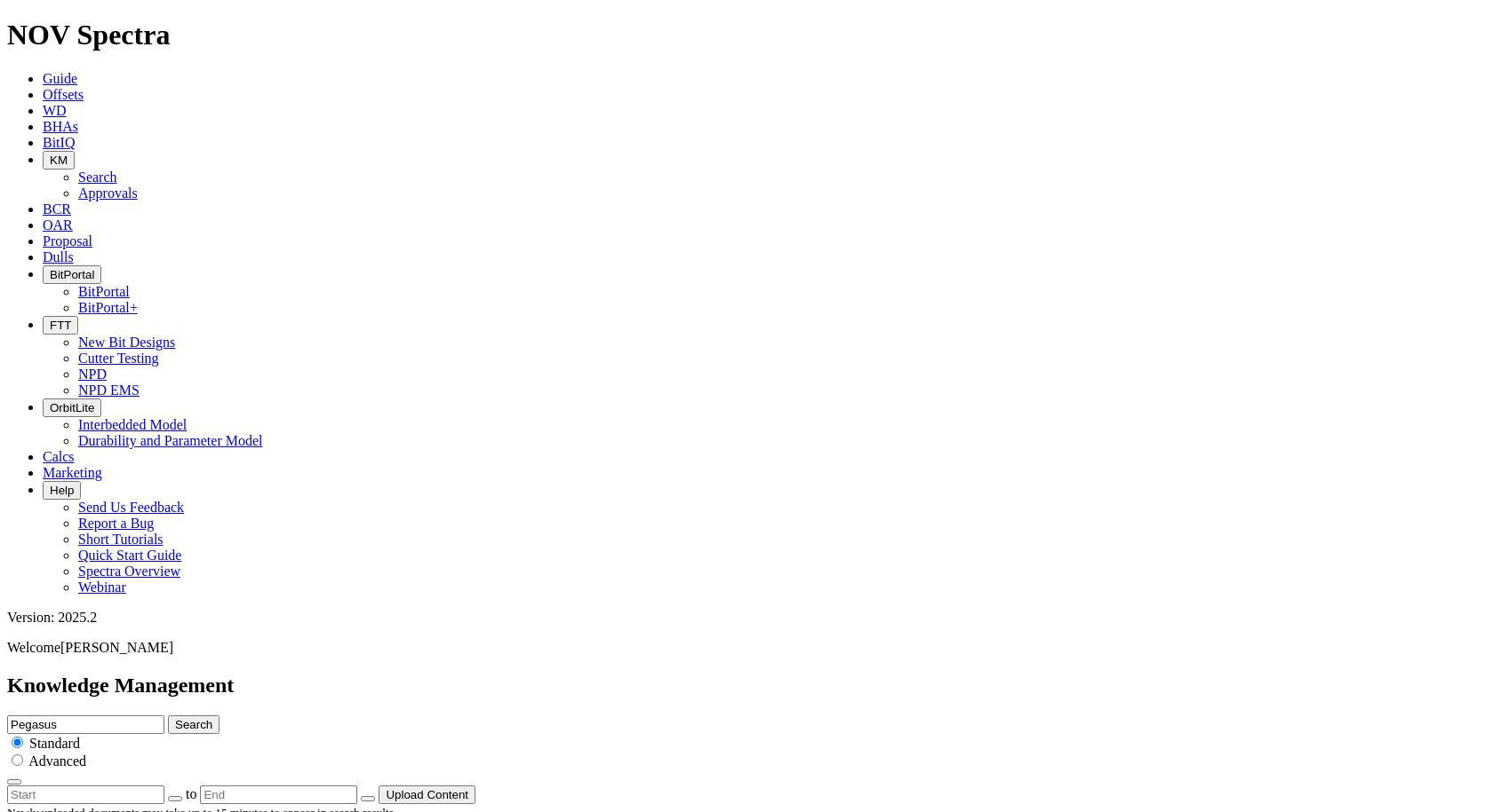
scroll to position [2520, 0]
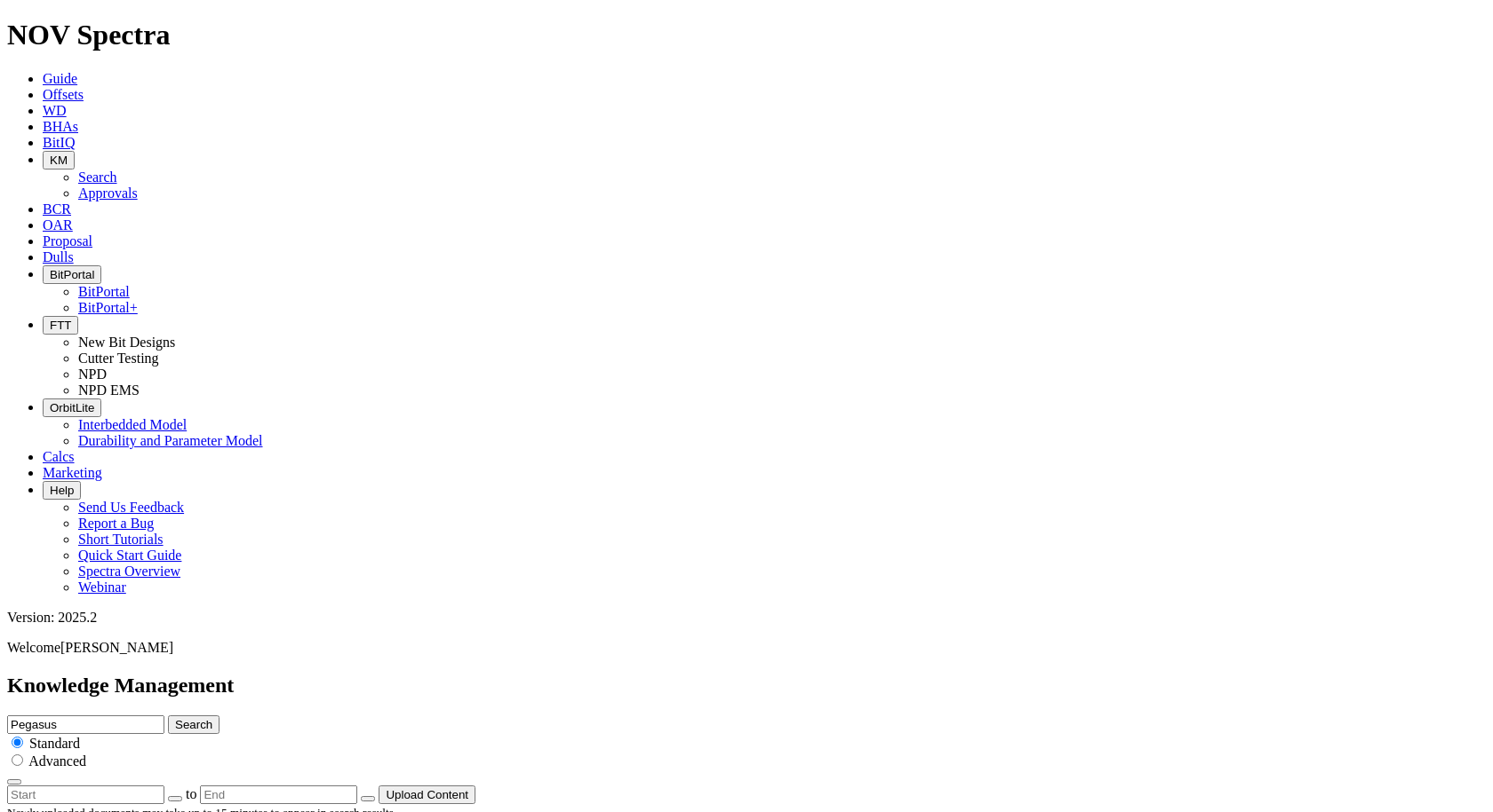
click at [164, 715] on input "Pegasus" at bounding box center [86, 724] width 157 height 19
type input "Pegasus [GEOGRAPHIC_DATA]"
click at [168, 715] on button "Search" at bounding box center [193, 724] width 52 height 19
click at [164, 715] on input "Pegasus [GEOGRAPHIC_DATA]" at bounding box center [86, 724] width 157 height 19
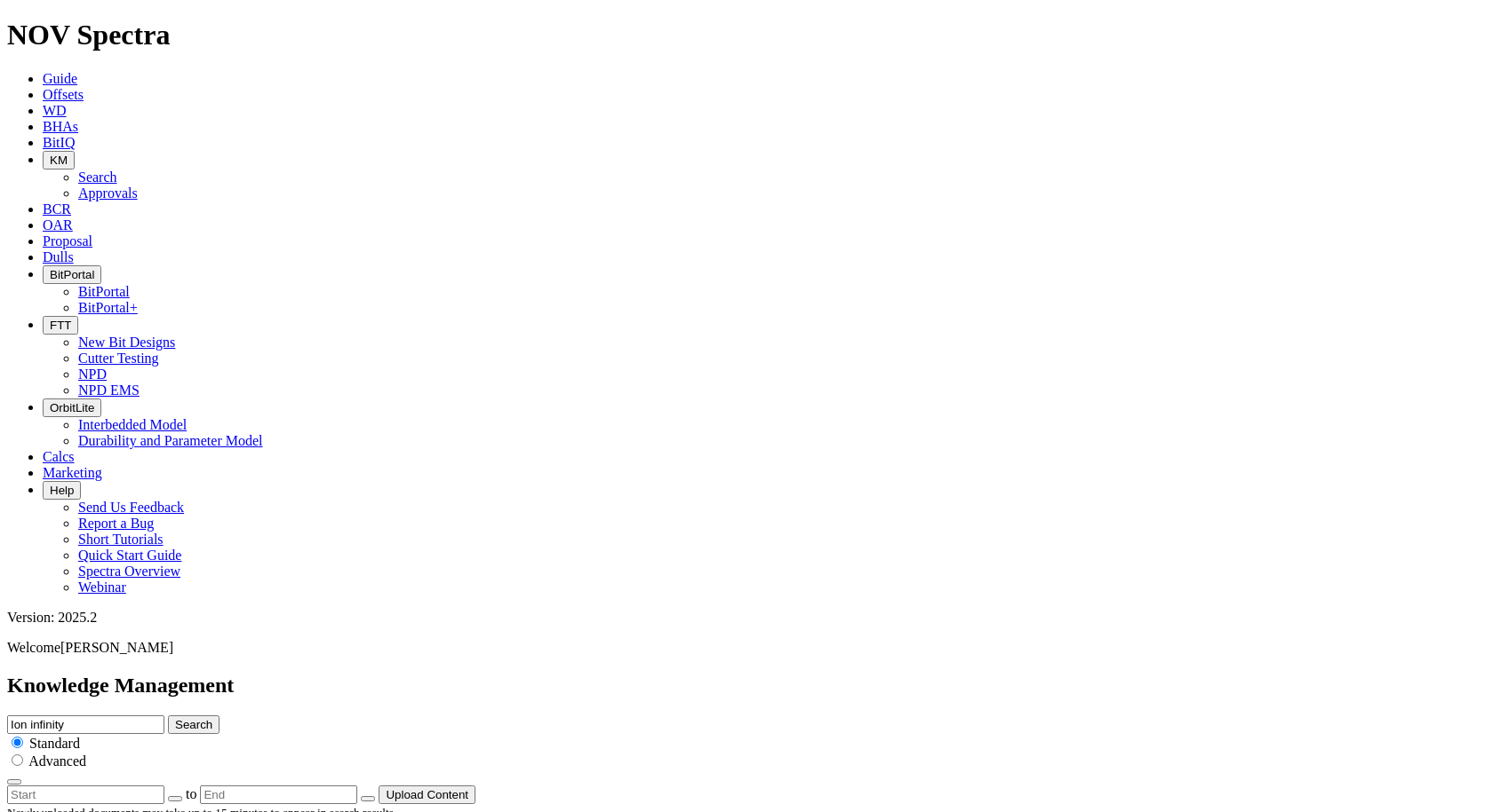
type input "Ion infinity"
click at [168, 715] on button "Search" at bounding box center [193, 724] width 52 height 19
drag, startPoint x: 969, startPoint y: 274, endPoint x: 973, endPoint y: 249, distance: 25.3
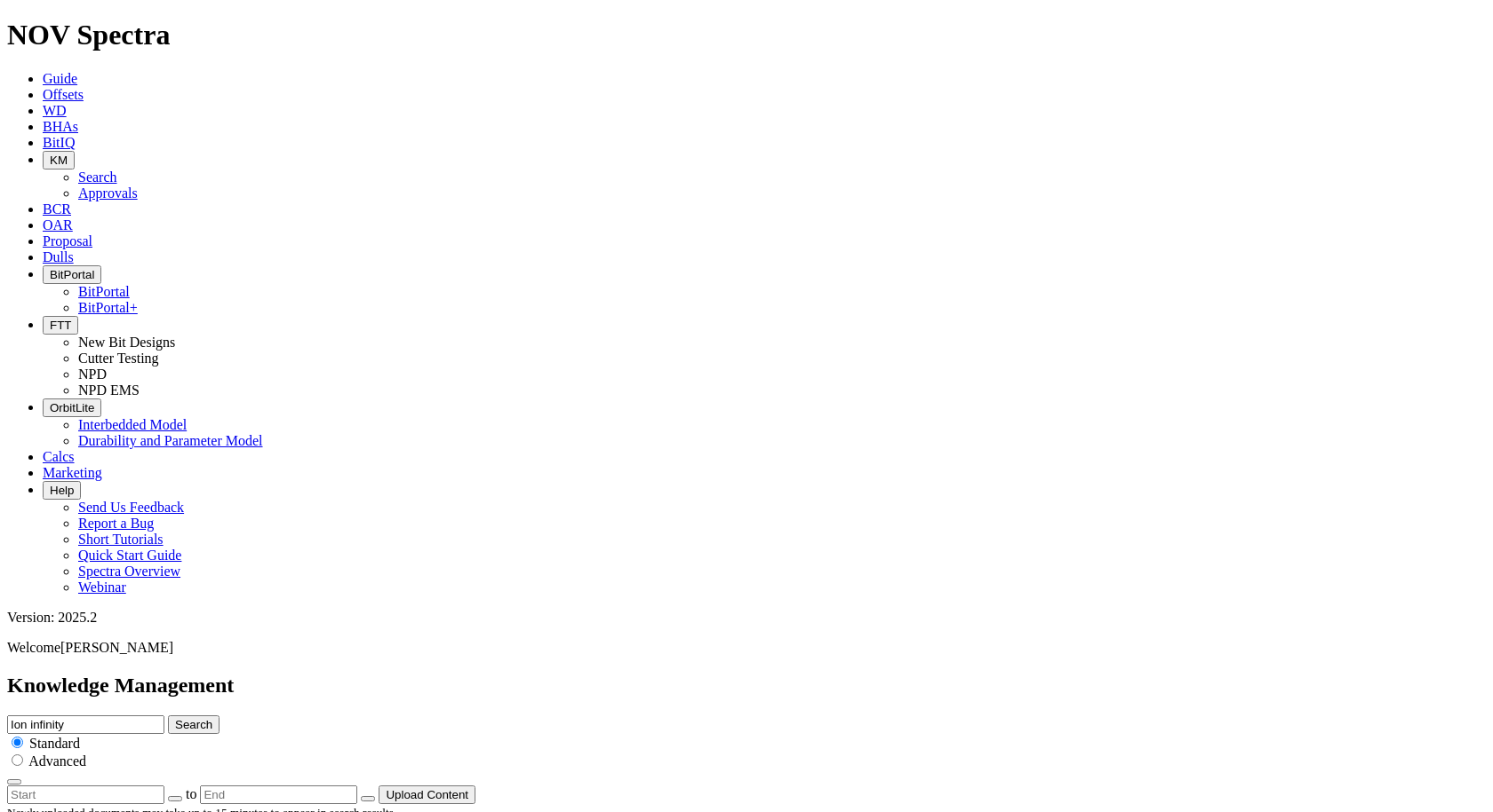
drag, startPoint x: 639, startPoint y: 95, endPoint x: 510, endPoint y: 92, distance: 129.0
click at [511, 674] on div "Knowledge Management Ion infinity Search Standard Advanced to Upload Content" at bounding box center [746, 739] width 1479 height 131
type input "RH66I"
click at [168, 715] on button "Search" at bounding box center [193, 724] width 52 height 19
click at [50, 268] on icon "button" at bounding box center [50, 275] width 0 height 14
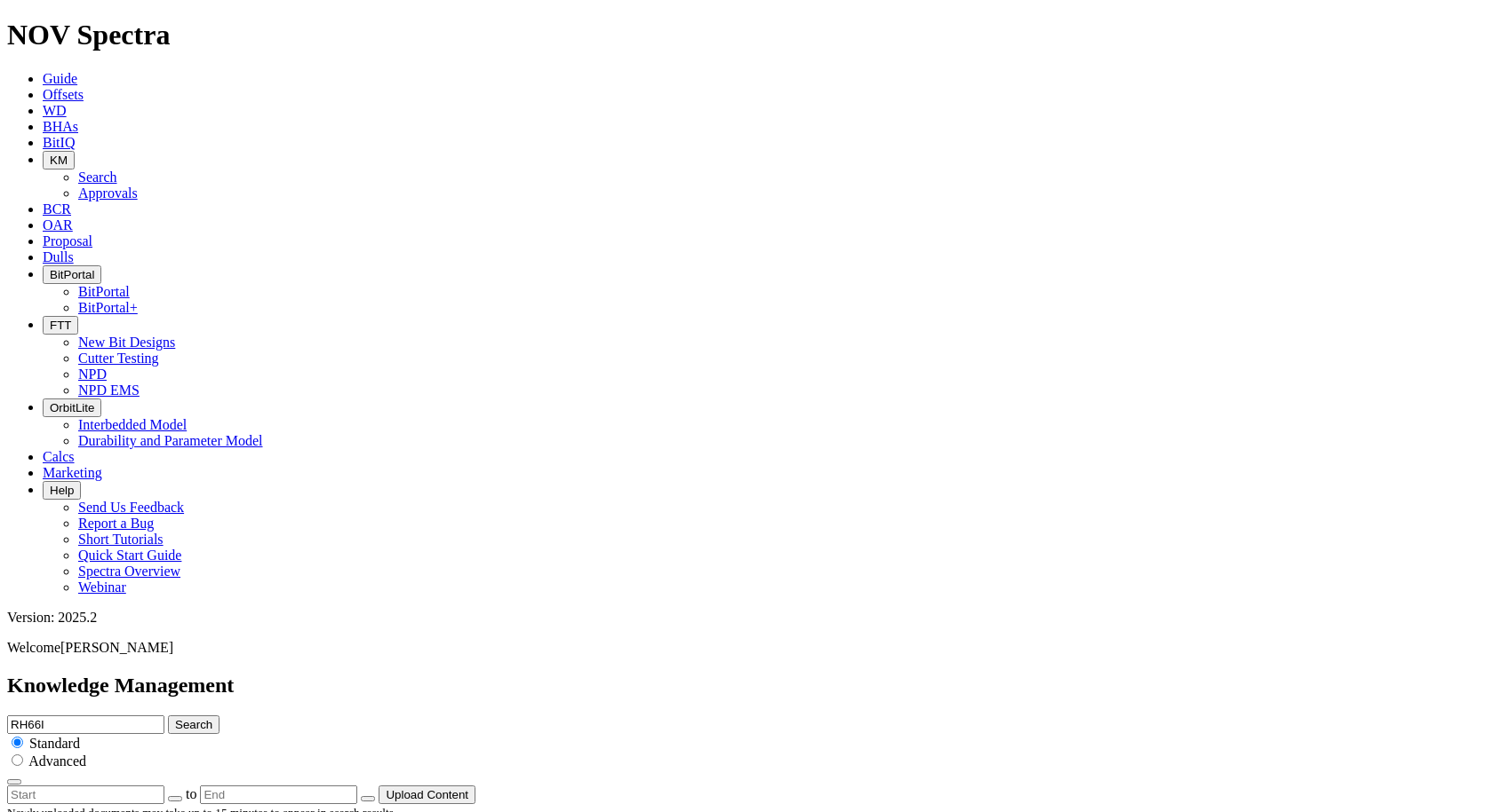
click at [130, 285] on link "BitPortal" at bounding box center [104, 292] width 52 height 15
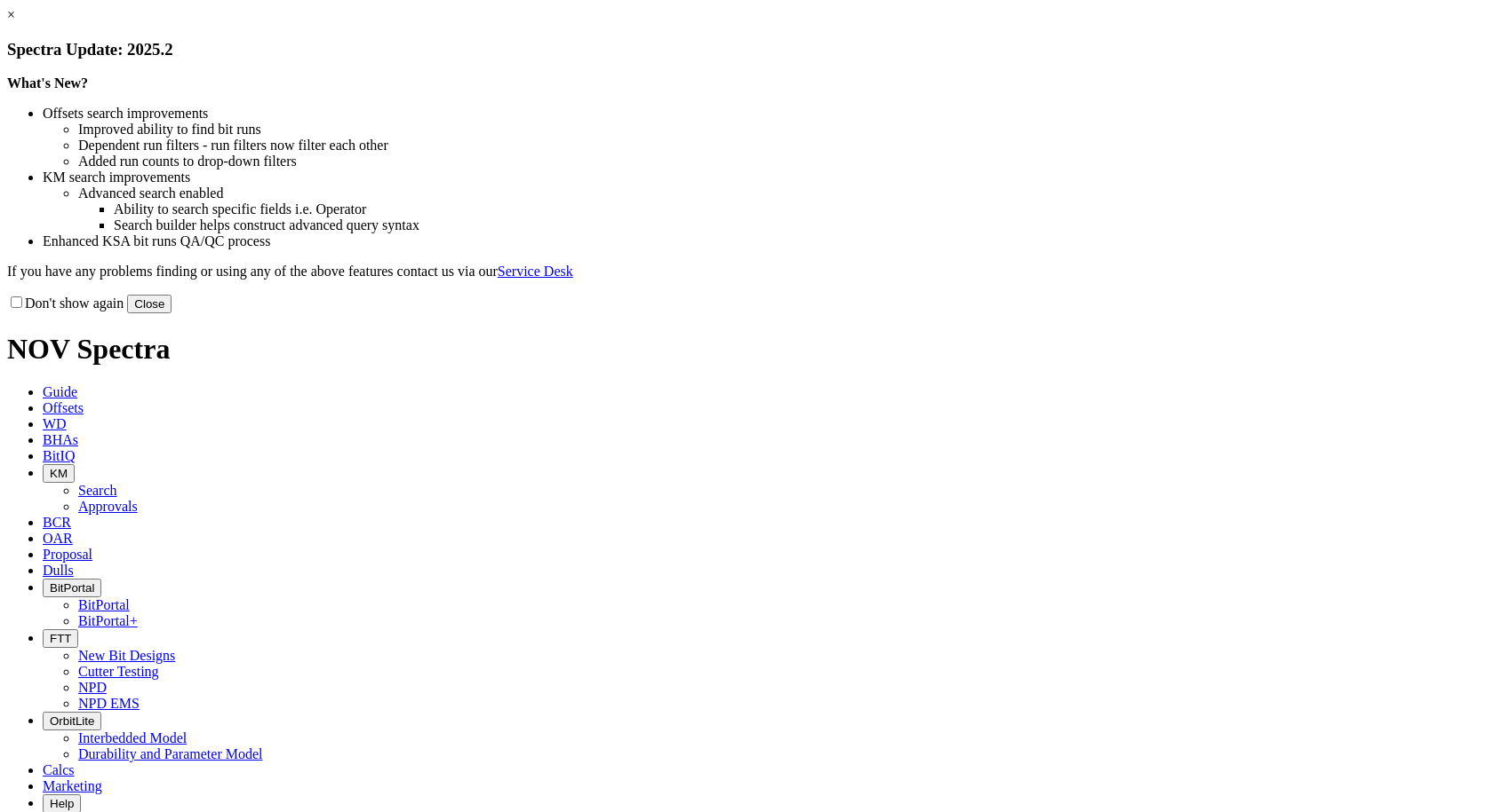
click at [172, 313] on button "Close" at bounding box center [149, 303] width 44 height 19
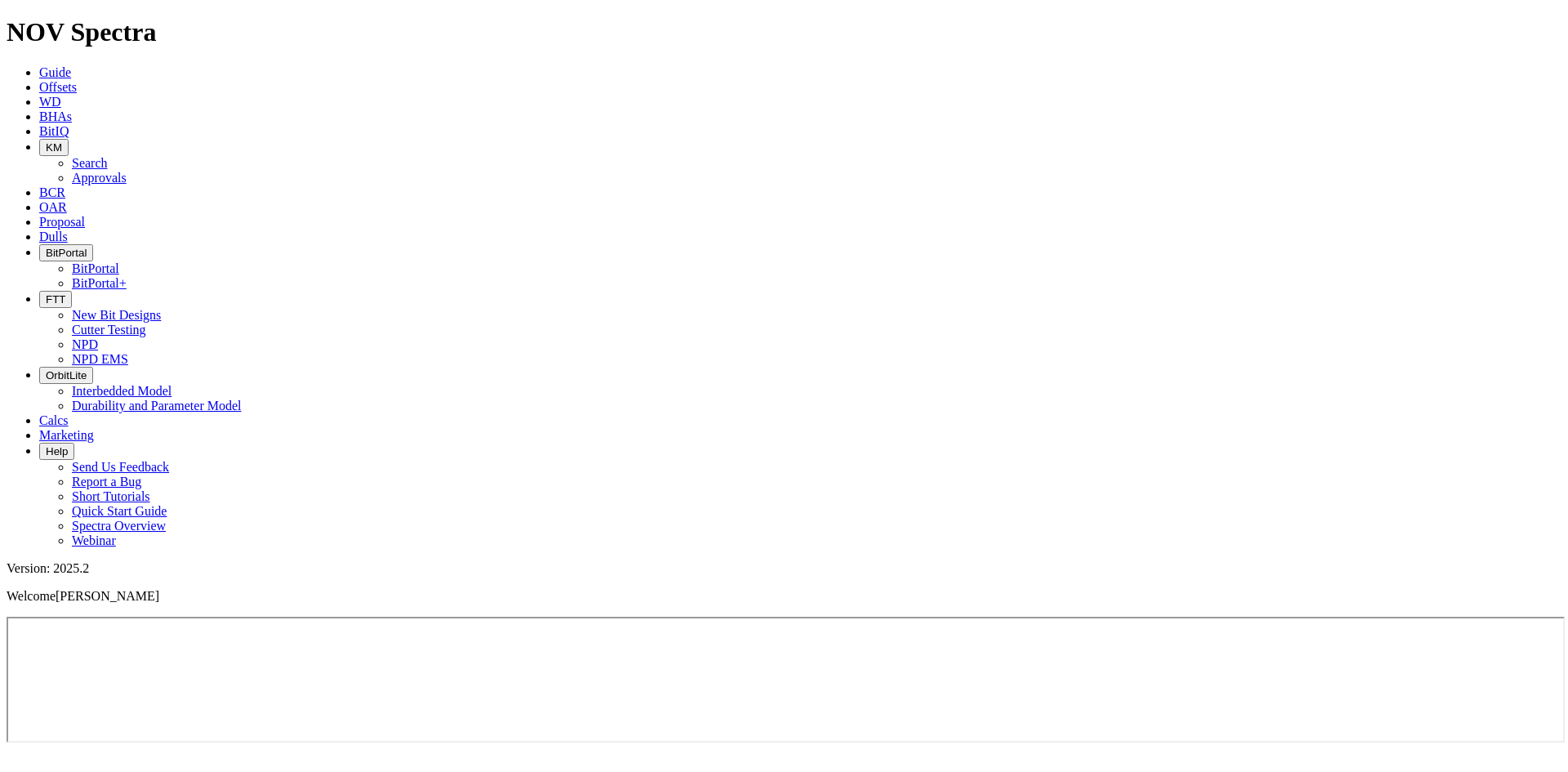
click at [808, 66] on ul "Guide Offsets [PERSON_NAME] BitIQ KM Search Approvals BCR OAR Proposal EBRR Dul…" at bounding box center [784, 307] width 1556 height 483
click at [72, 291] on button "FTT" at bounding box center [55, 299] width 32 height 17
click at [128, 352] on link "NPD EMS" at bounding box center [101, 359] width 57 height 14
click at [72, 291] on button "FTT" at bounding box center [55, 299] width 32 height 17
click at [161, 308] on link "New Bit Designs" at bounding box center [116, 315] width 89 height 14
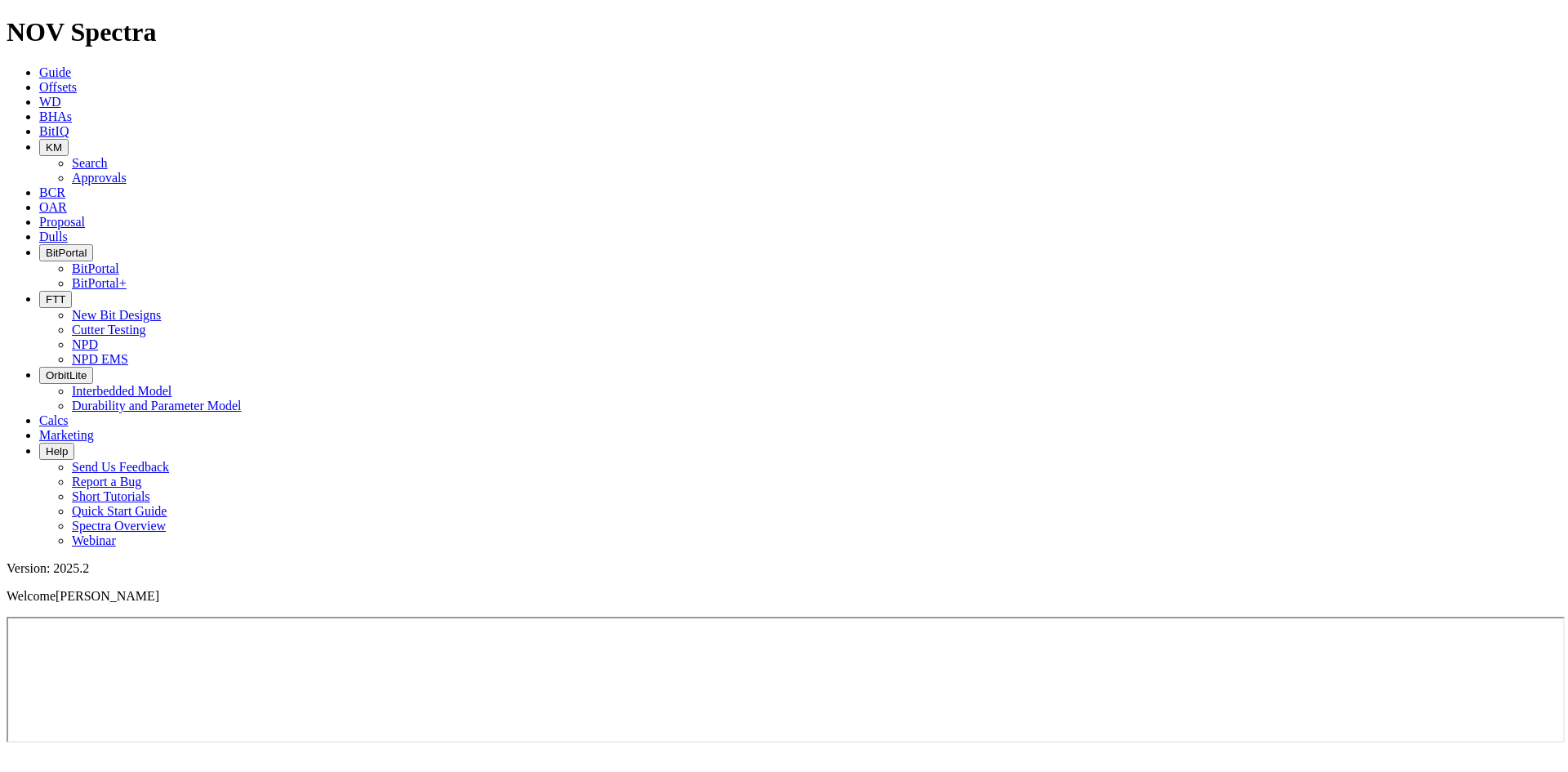
click at [66, 293] on span "FTT" at bounding box center [56, 299] width 20 height 12
click at [98, 337] on link "NPD" at bounding box center [85, 344] width 26 height 14
click at [72, 291] on button "FTT" at bounding box center [55, 299] width 32 height 17
click at [146, 322] on link "Cutter Testing" at bounding box center [109, 329] width 74 height 14
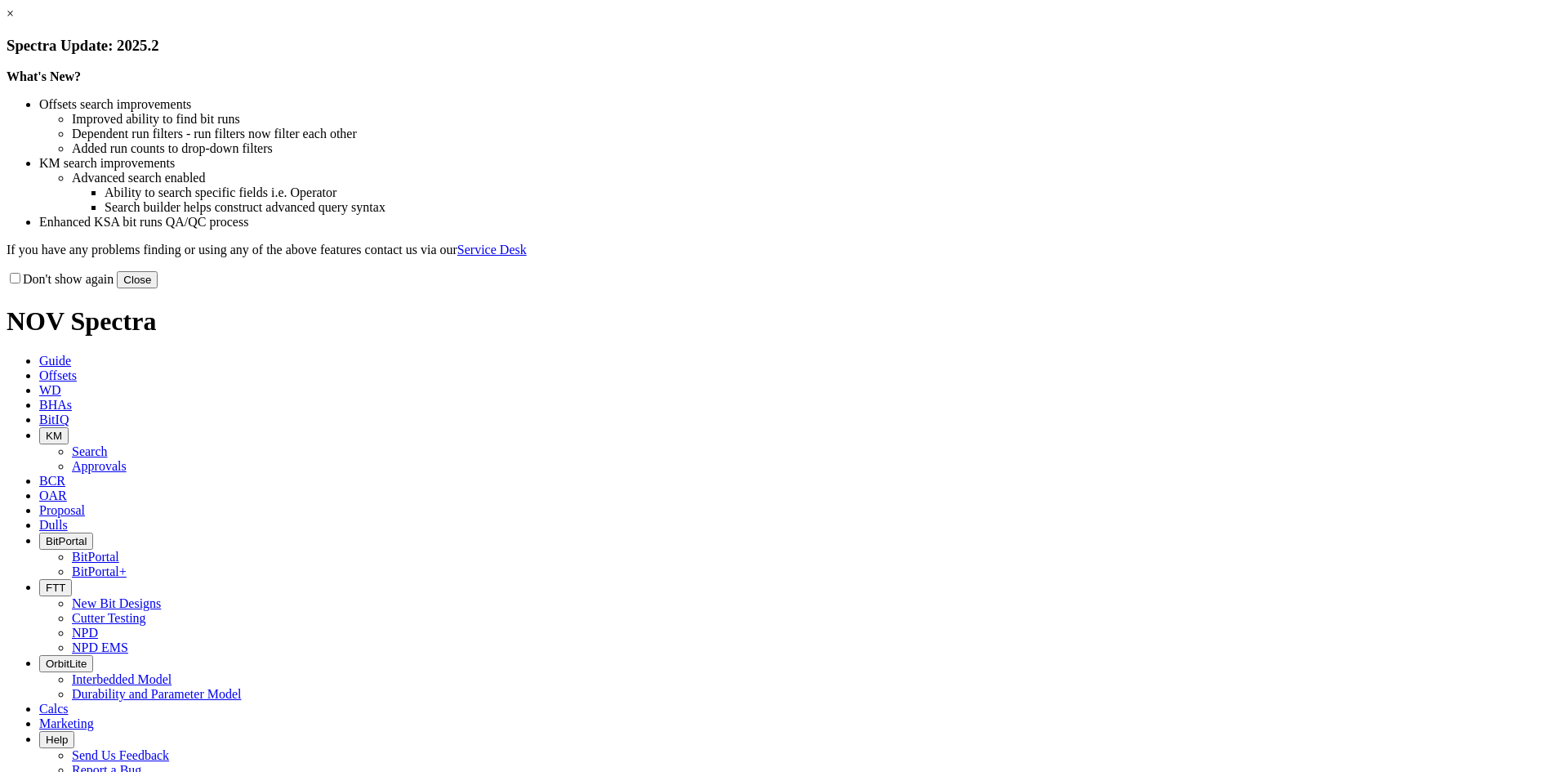
click at [158, 288] on button "Close" at bounding box center [137, 279] width 41 height 17
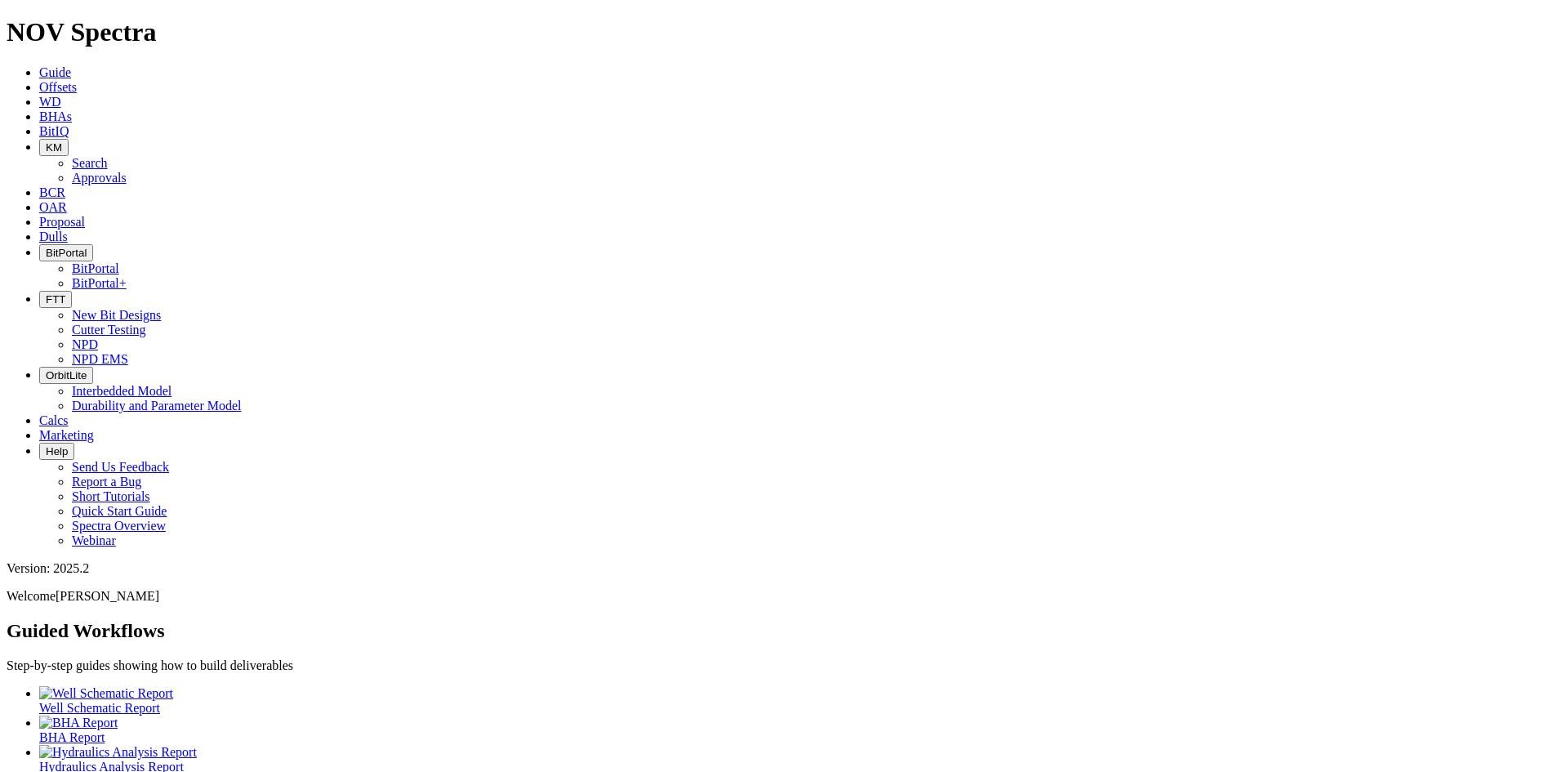
click at [46, 293] on icon "button" at bounding box center [46, 299] width 0 height 12
